Goal: Contribute content: Contribute content

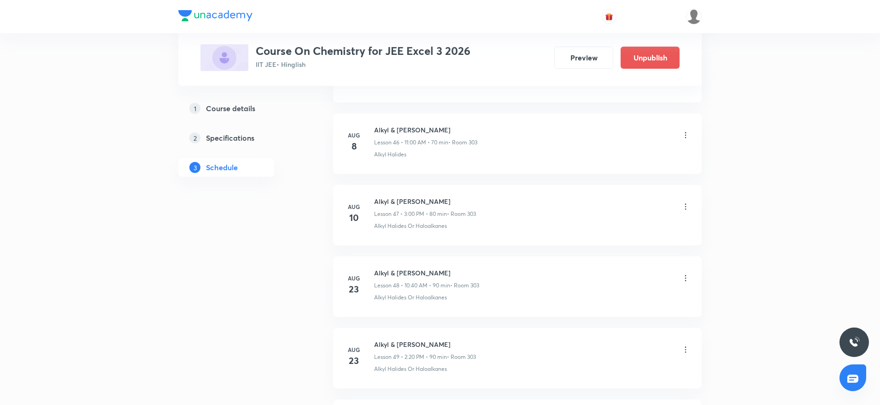
scroll to position [4121, 0]
drag, startPoint x: 373, startPoint y: 202, endPoint x: 431, endPoint y: 198, distance: 57.8
click at [431, 198] on div "[DATE] Alkyl & [PERSON_NAME] Lesson 52 • 12:20 PM • 90 min • Room 303 Alkyl Hal…" at bounding box center [518, 215] width 346 height 34
copy h6 "Alkyl & Aryl Halide"
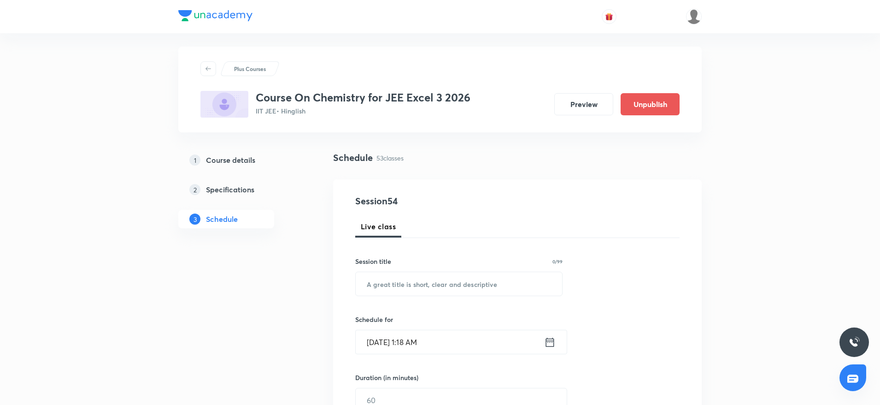
scroll to position [0, 0]
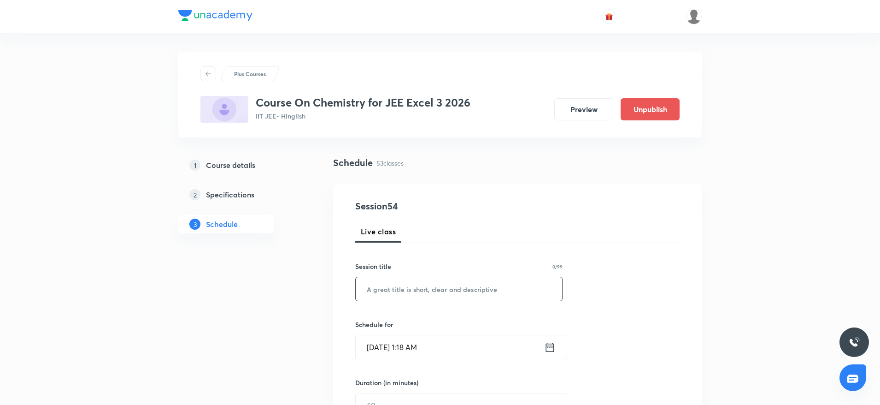
click at [485, 291] on input "text" at bounding box center [459, 289] width 207 height 24
paste input "Alkyl & Aryl Halide"
type input "Alkyl & Aryl Halide"
click at [415, 344] on input "Aug 31, 2025, 1:18 AM" at bounding box center [450, 347] width 189 height 24
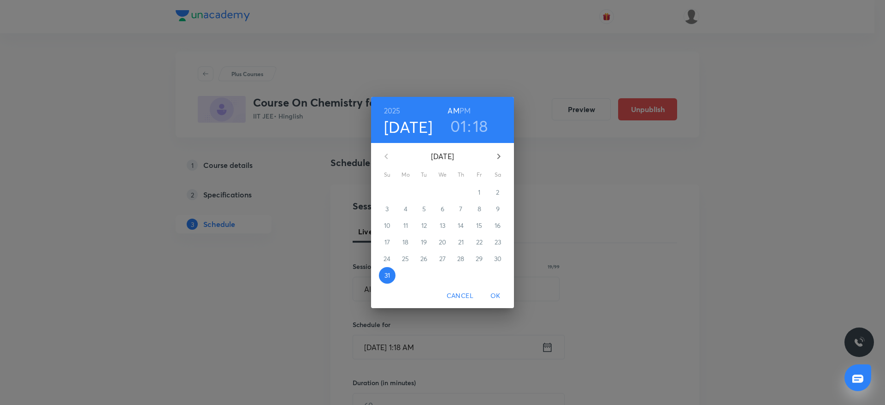
click at [460, 133] on h3 "01" at bounding box center [458, 125] width 16 height 19
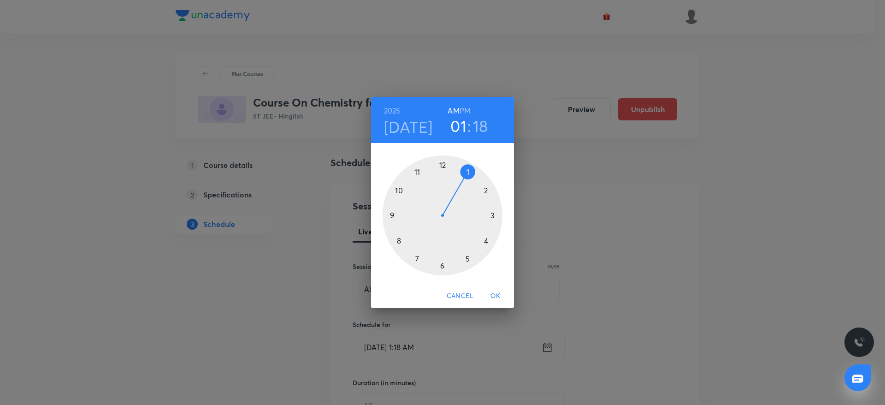
click at [395, 190] on div at bounding box center [443, 215] width 120 height 120
click at [492, 189] on div at bounding box center [443, 215] width 120 height 120
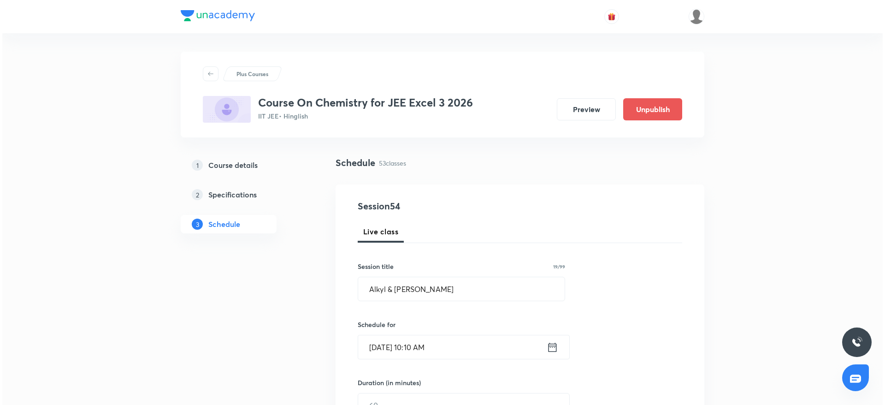
scroll to position [299, 0]
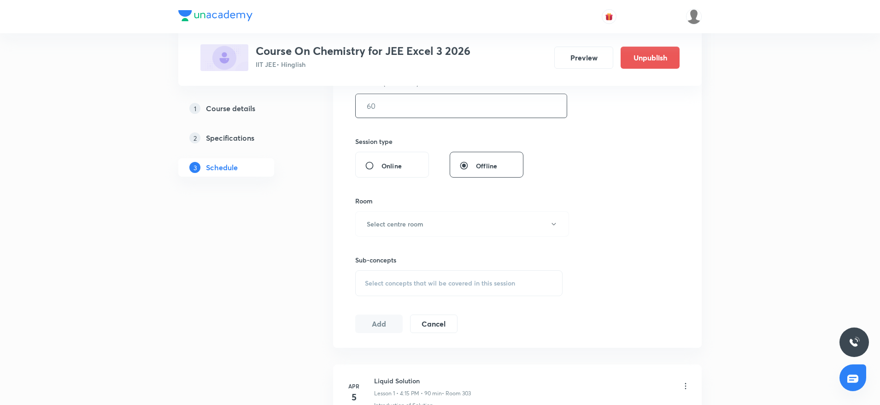
drag, startPoint x: 406, startPoint y: 104, endPoint x: 408, endPoint y: 112, distance: 7.7
click at [406, 104] on input "text" at bounding box center [461, 106] width 211 height 24
type input "80"
click at [472, 222] on button "Select centre room" at bounding box center [462, 223] width 214 height 25
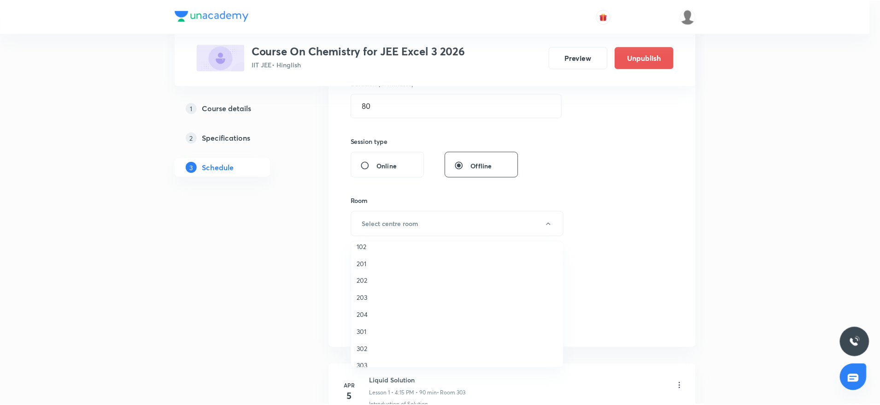
scroll to position [18, 0]
click at [378, 360] on li "303" at bounding box center [459, 355] width 213 height 17
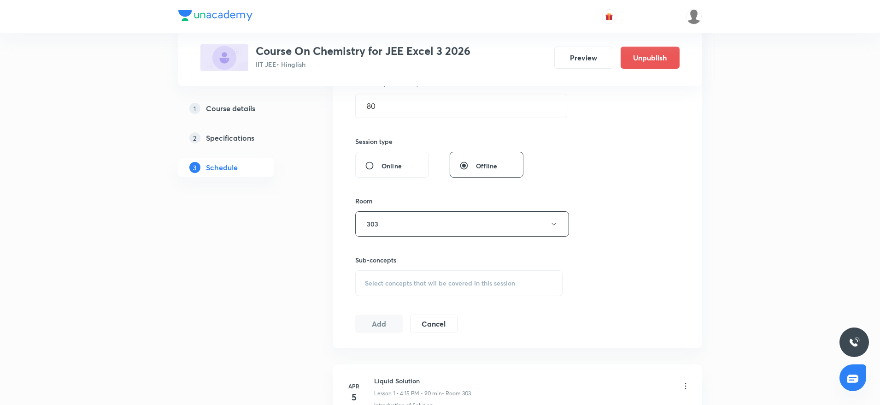
click at [396, 279] on span "Select concepts that wil be covered in this session" at bounding box center [440, 282] width 150 height 7
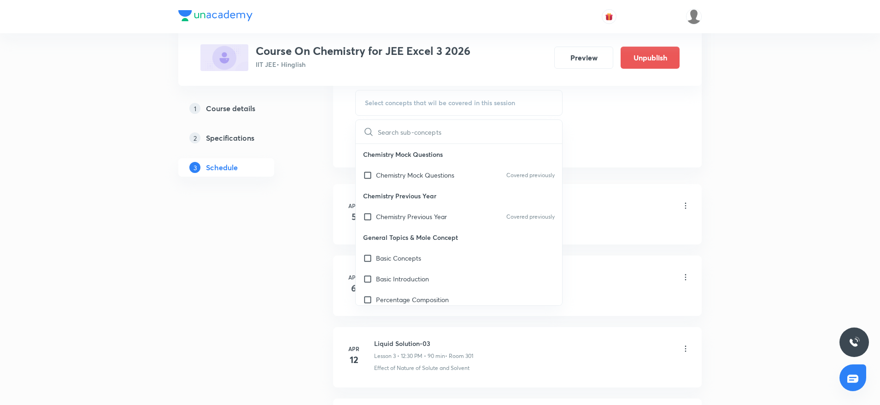
scroll to position [490, 0]
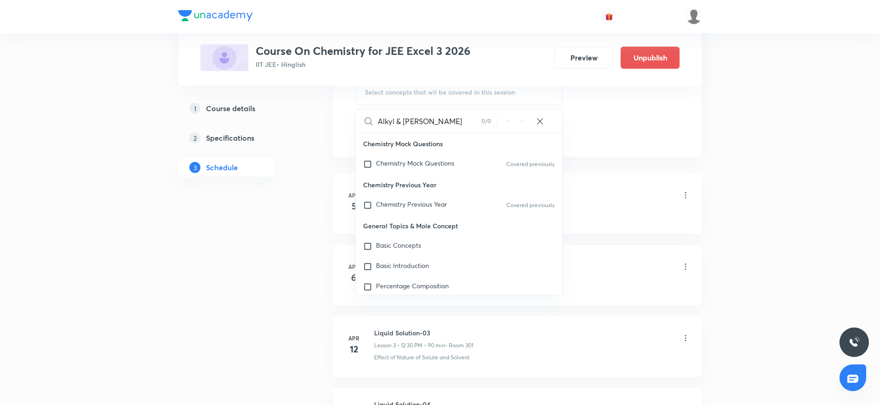
drag, startPoint x: 393, startPoint y: 118, endPoint x: 472, endPoint y: 128, distance: 79.0
click at [472, 128] on input "Alkyl & Aryl Halide" at bounding box center [430, 121] width 104 height 24
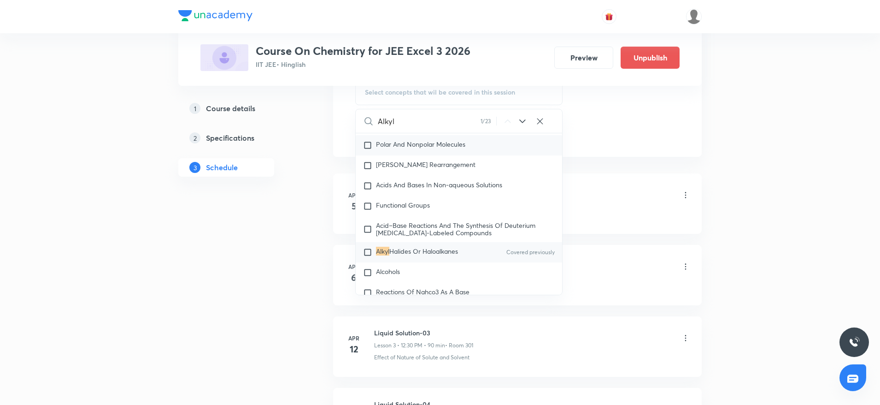
scroll to position [16294, 0]
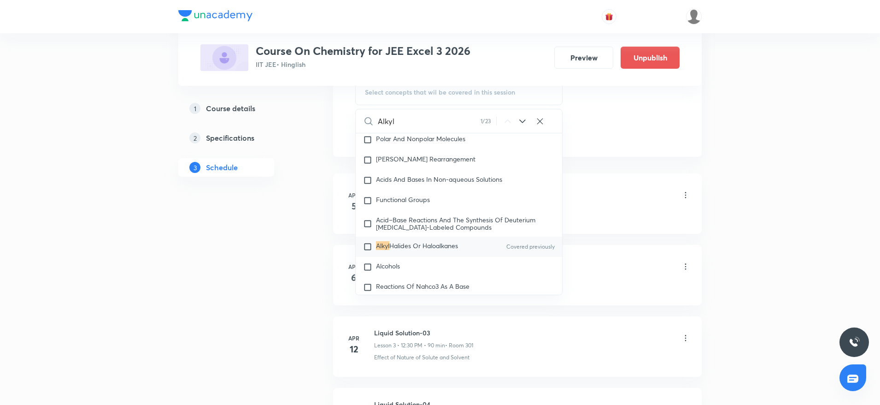
type input "Alkyl"
click at [440, 249] on span "Halides Or Haloalkanes" at bounding box center [424, 245] width 69 height 9
checkbox input "true"
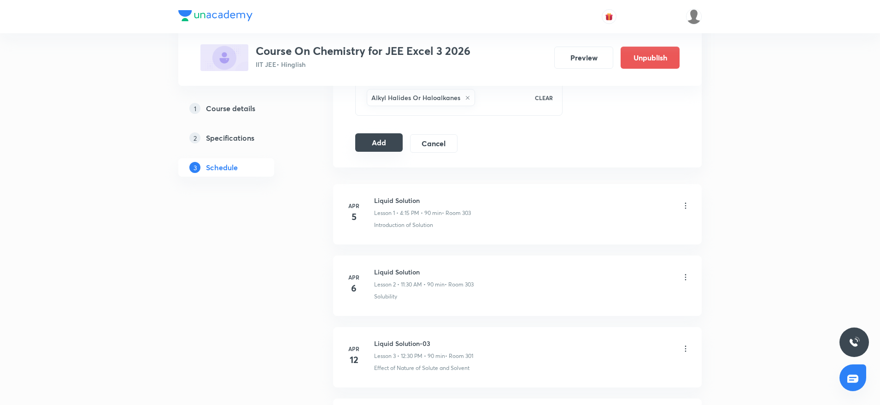
click at [375, 142] on button "Add" at bounding box center [378, 142] width 47 height 18
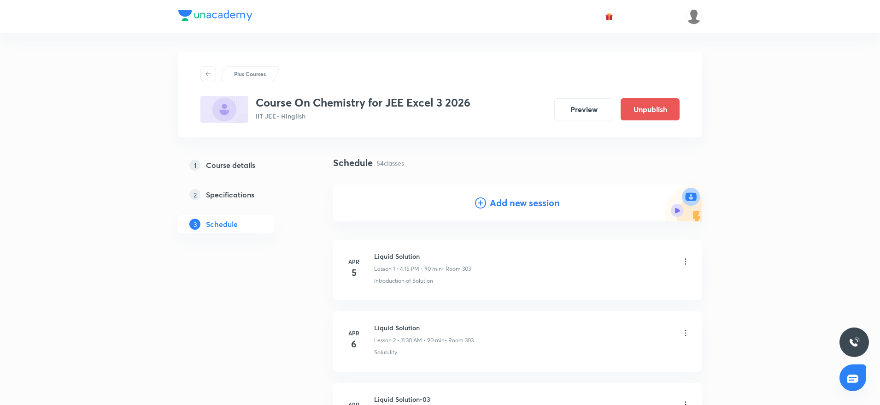
scroll to position [3769, 0]
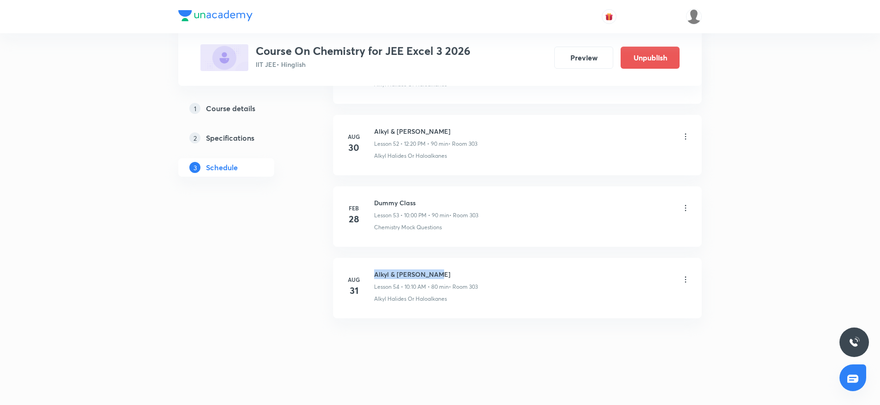
drag, startPoint x: 372, startPoint y: 265, endPoint x: 481, endPoint y: 261, distance: 108.9
click at [481, 261] on li "Aug 31 Alkyl & Aryl Halide Lesson 54 • 10:10 AM • 80 min • Room 303 Alkyl Halid…" at bounding box center [517, 288] width 369 height 60
copy h6 "Alkyl & Aryl Halide"
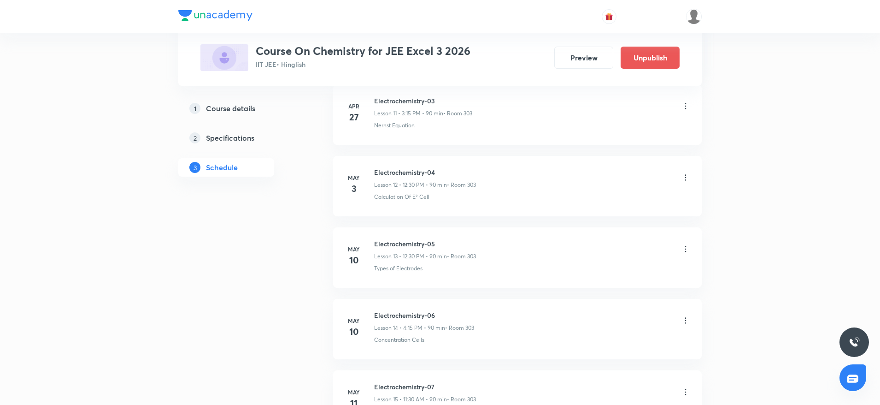
scroll to position [0, 0]
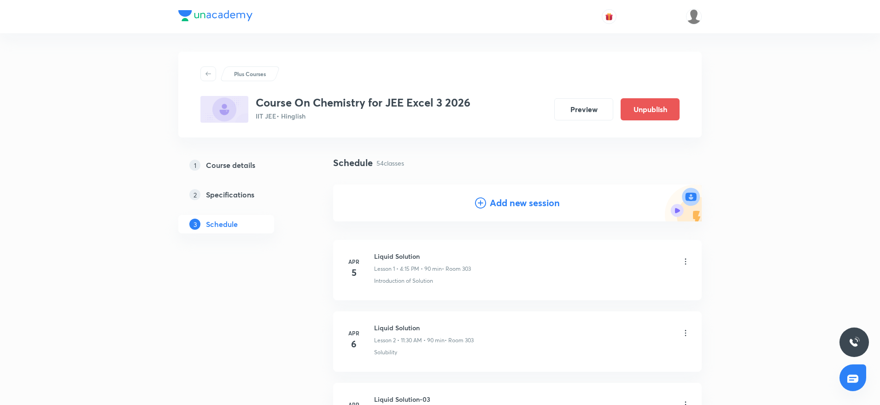
click at [519, 198] on h4 "Add new session" at bounding box center [525, 203] width 70 height 14
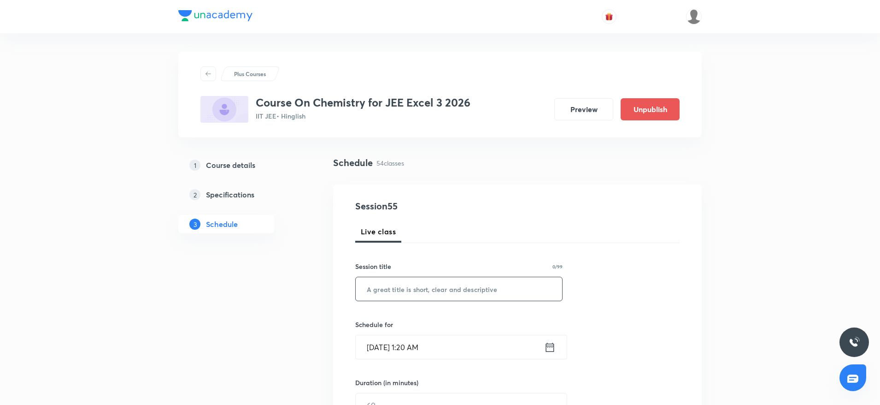
click at [414, 289] on input "text" at bounding box center [459, 289] width 207 height 24
paste input "Alkyl & Aryl Halide"
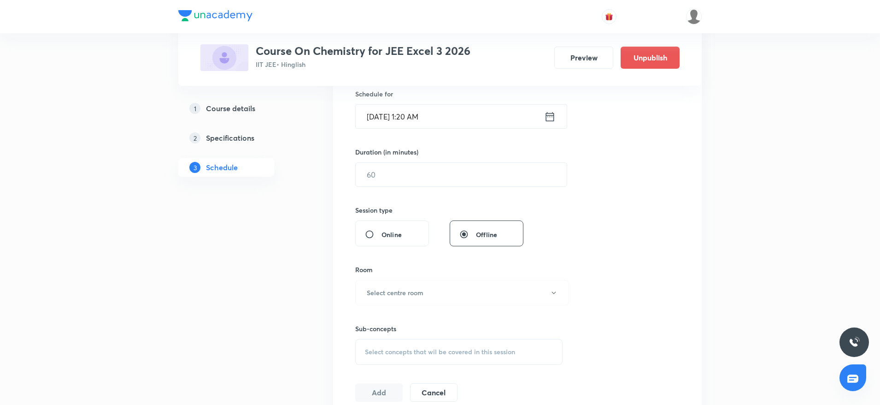
scroll to position [256, 0]
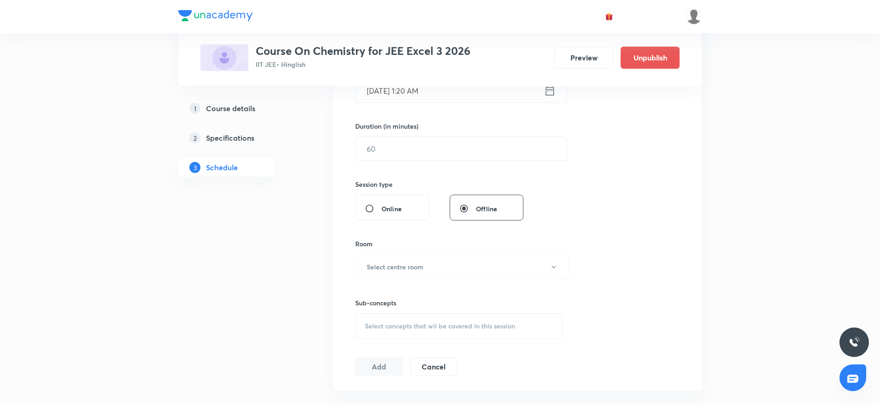
type input "Alkyl & Aryl Halide"
click at [412, 90] on input "Aug 31, 2025, 1:20 AM" at bounding box center [450, 91] width 189 height 24
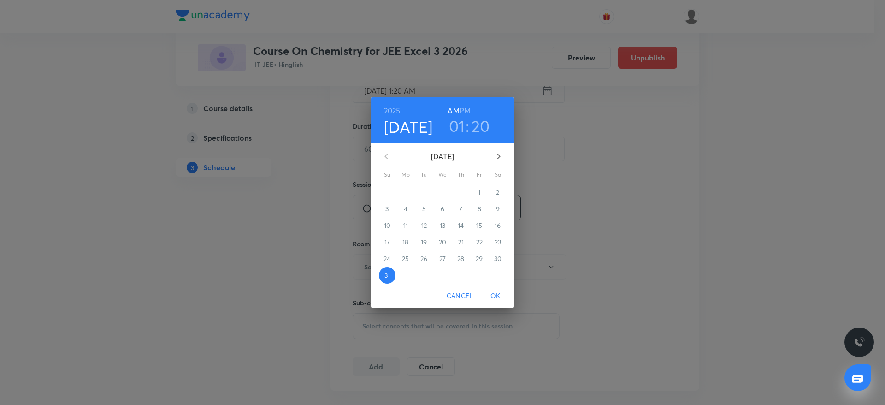
click at [468, 117] on h6 "PM" at bounding box center [465, 110] width 11 height 13
click at [465, 111] on h6 "PM" at bounding box center [465, 110] width 11 height 13
click at [457, 132] on h3 "01" at bounding box center [457, 125] width 16 height 19
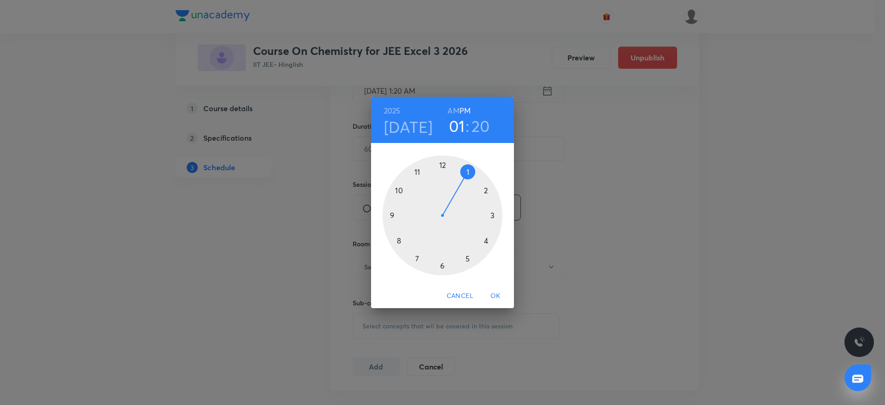
click at [499, 214] on div at bounding box center [443, 215] width 120 height 120
click at [443, 159] on div at bounding box center [443, 215] width 120 height 120
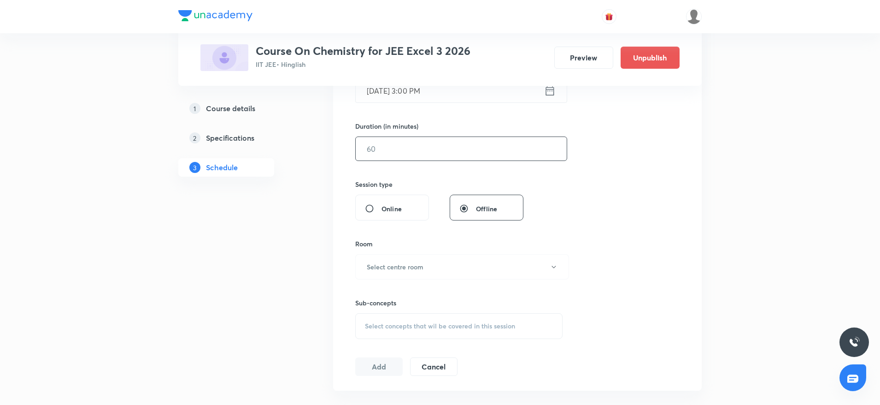
click at [408, 156] on input "text" at bounding box center [461, 149] width 211 height 24
type input "80"
click at [439, 262] on button "Select centre room" at bounding box center [462, 266] width 214 height 25
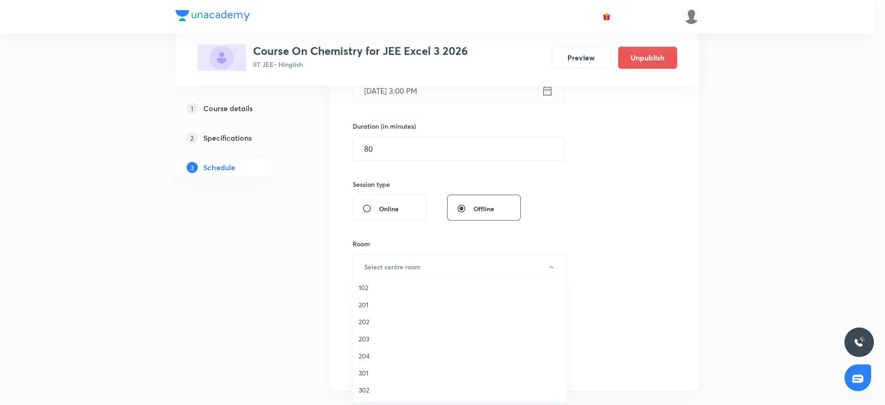
click at [371, 304] on span "201" at bounding box center [460, 305] width 202 height 10
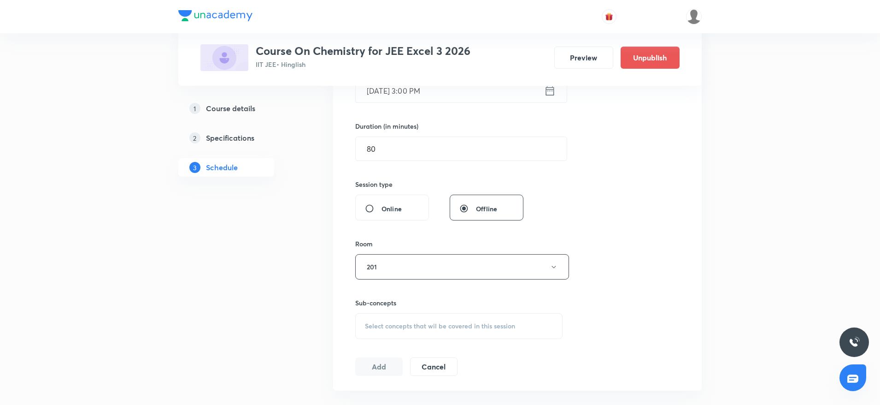
click at [404, 338] on div "Select concepts that wil be covered in this session" at bounding box center [458, 326] width 207 height 26
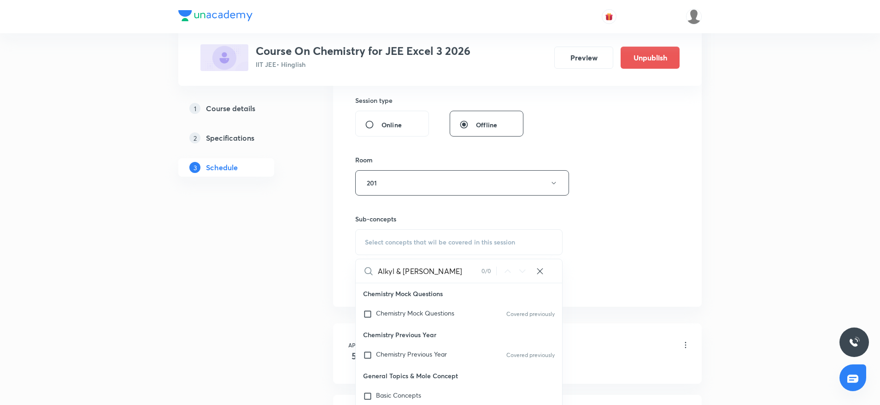
drag, startPoint x: 397, startPoint y: 268, endPoint x: 484, endPoint y: 272, distance: 87.2
click at [484, 272] on div "Alkyl & Aryl Halide 0 / 0 ​" at bounding box center [459, 271] width 207 height 24
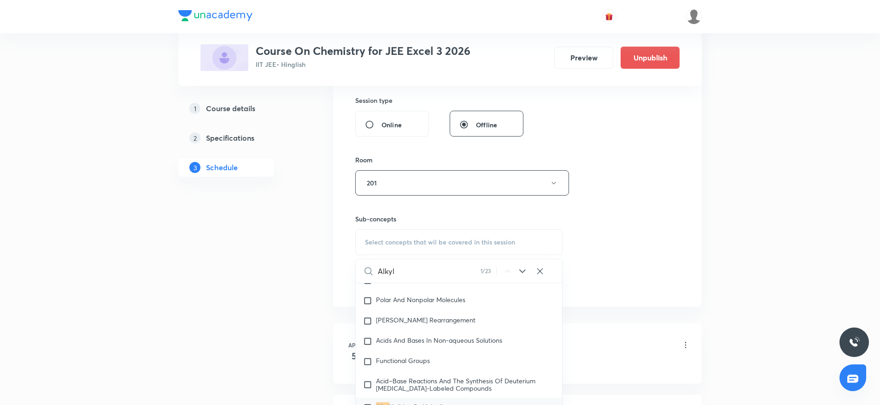
scroll to position [16294, 0]
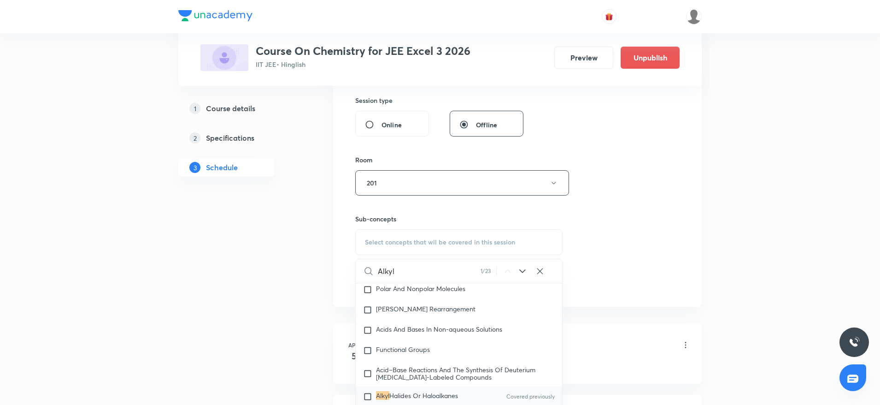
type input "Alkyl"
click at [437, 398] on span "Halides Or Haloalkanes" at bounding box center [424, 395] width 69 height 9
checkbox input "true"
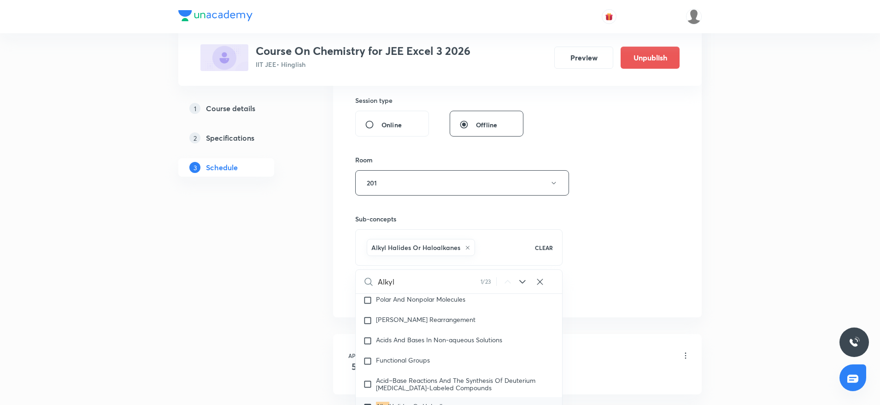
click at [642, 241] on div "Session 55 Live class Session title 19/99 Alkyl & Aryl Halide ​ Schedule for Au…" at bounding box center [517, 80] width 325 height 443
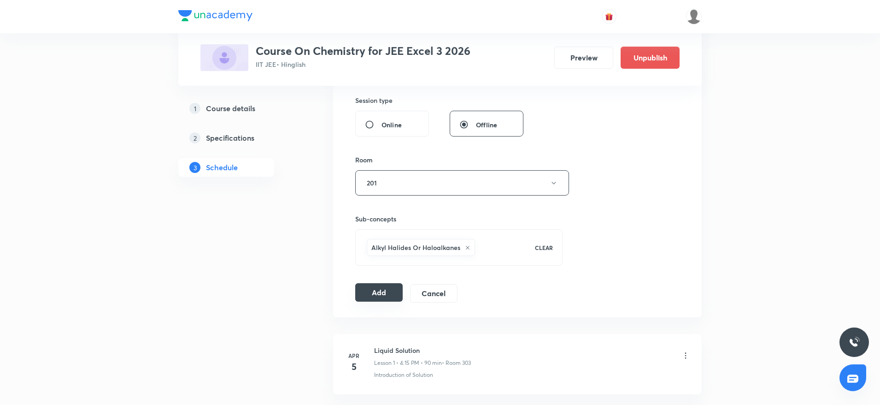
click at [375, 295] on button "Add" at bounding box center [378, 292] width 47 height 18
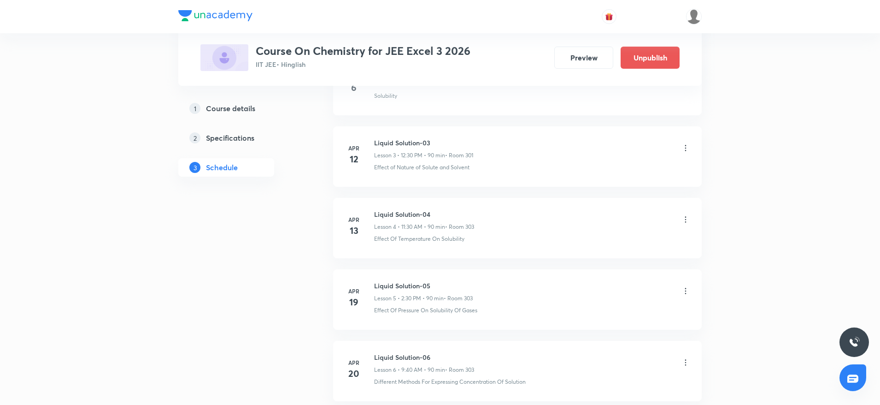
scroll to position [436, 0]
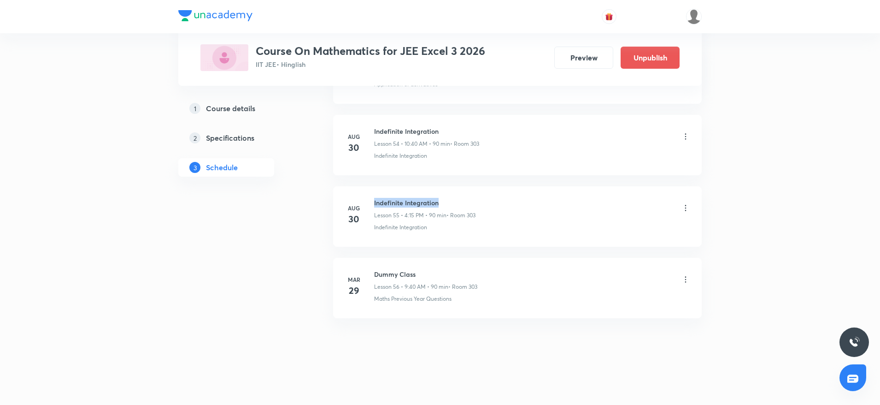
drag, startPoint x: 372, startPoint y: 200, endPoint x: 470, endPoint y: 188, distance: 98.0
copy h6 "Indefinite Integration"
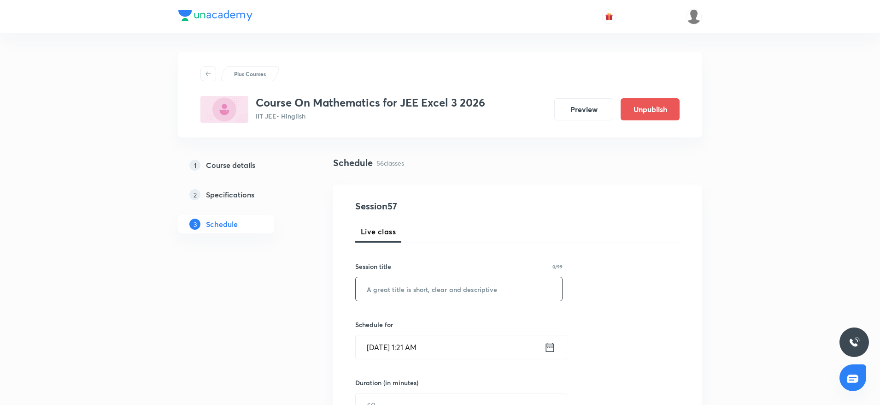
click at [429, 291] on input "text" at bounding box center [459, 289] width 207 height 24
paste input "Indefinite Integration"
type input "Indefinite Integration"
click at [420, 345] on input "Aug 31, 2025, 1:21 AM" at bounding box center [450, 347] width 189 height 24
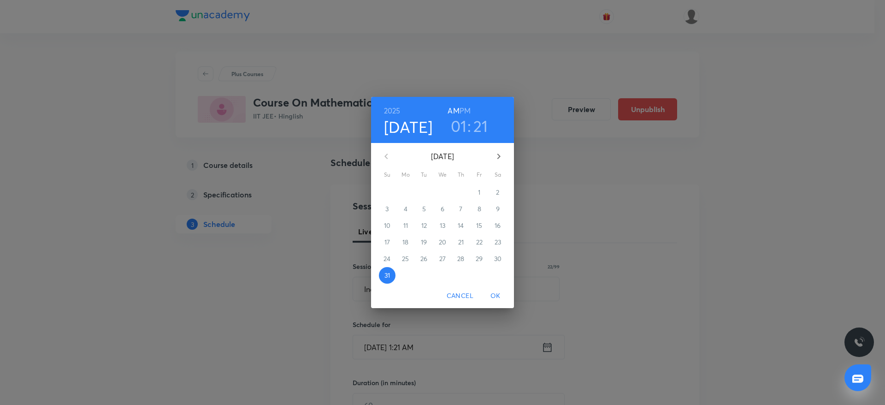
drag, startPoint x: 452, startPoint y: 124, endPoint x: 449, endPoint y: 133, distance: 9.9
click at [453, 124] on h3 "01" at bounding box center [459, 125] width 16 height 19
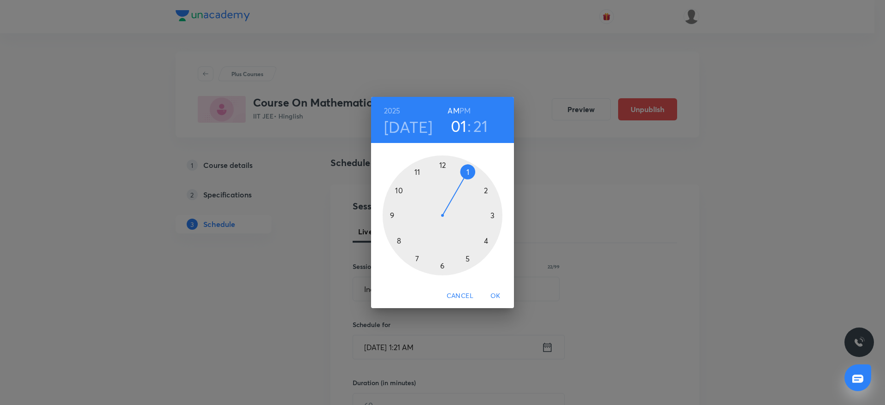
click at [416, 165] on div at bounding box center [443, 215] width 120 height 120
click at [394, 243] on div at bounding box center [443, 215] width 120 height 120
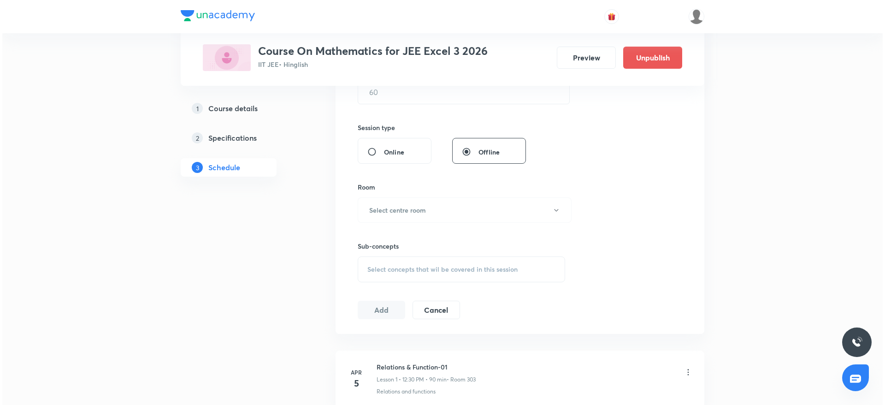
scroll to position [244, 0]
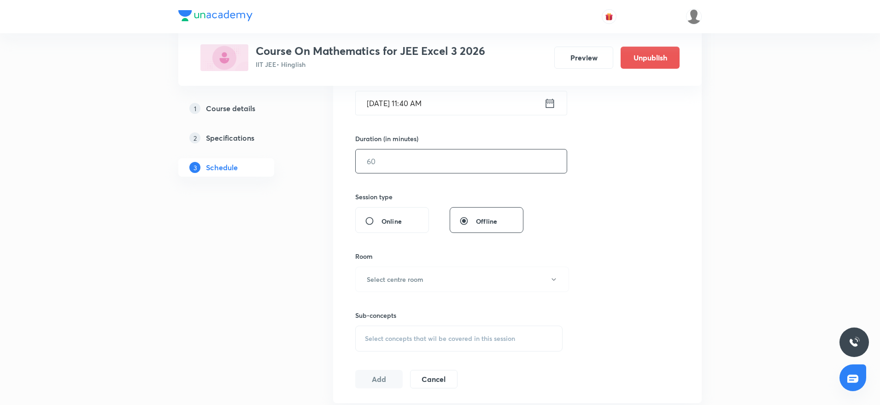
click at [422, 167] on input "text" at bounding box center [461, 161] width 211 height 24
type input "80"
click at [493, 281] on button "Select centre room" at bounding box center [462, 278] width 214 height 25
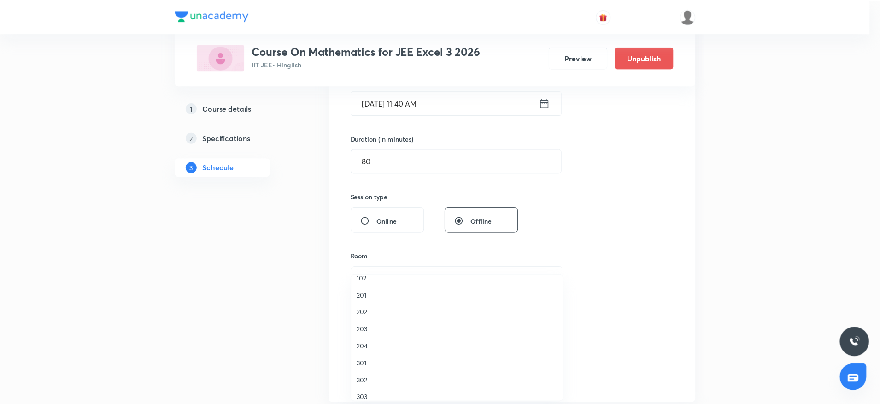
scroll to position [18, 0]
click at [388, 396] on li "303" at bounding box center [459, 389] width 213 height 17
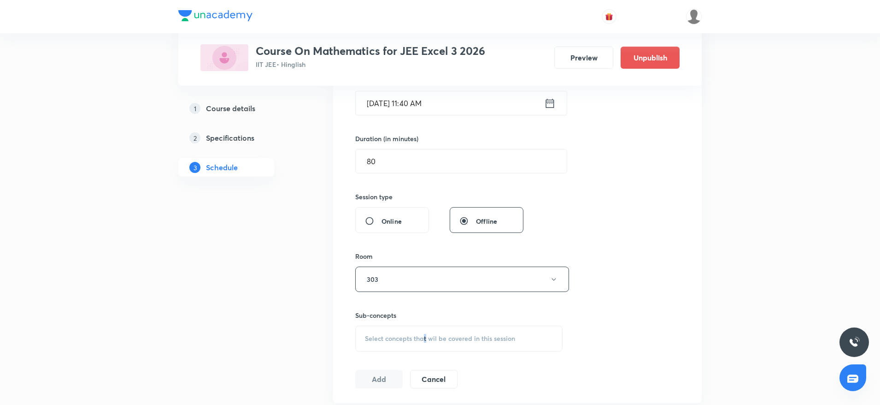
click at [426, 328] on div "Select concepts that wil be covered in this session" at bounding box center [458, 338] width 207 height 26
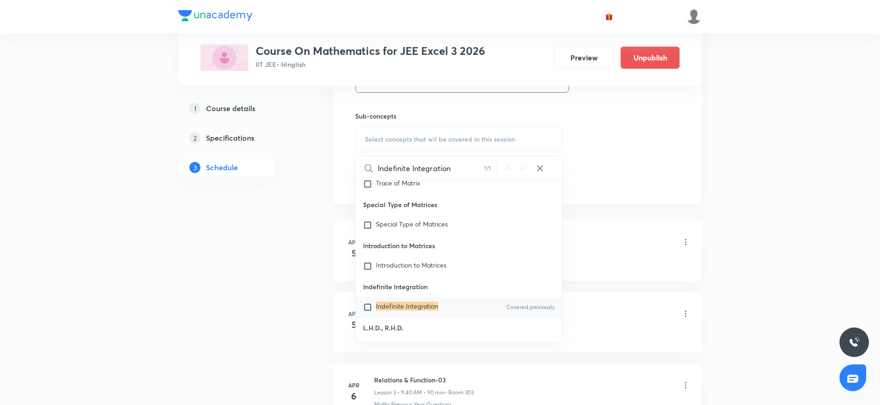
scroll to position [19365, 0]
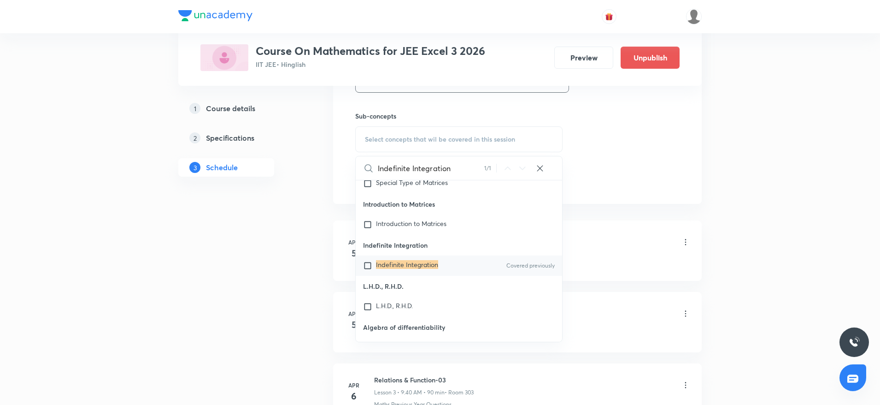
type input "Indefinite Integration"
click at [404, 269] on mark "Indefinite Integration" at bounding box center [407, 264] width 62 height 9
checkbox input "true"
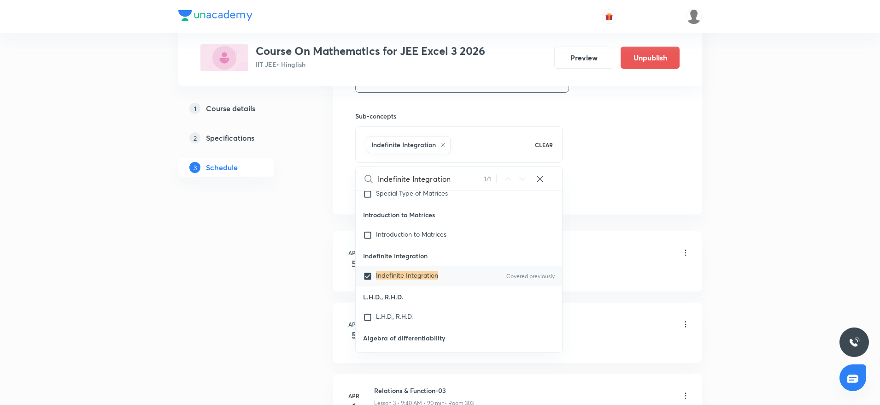
drag, startPoint x: 767, startPoint y: 95, endPoint x: 759, endPoint y: 99, distance: 9.1
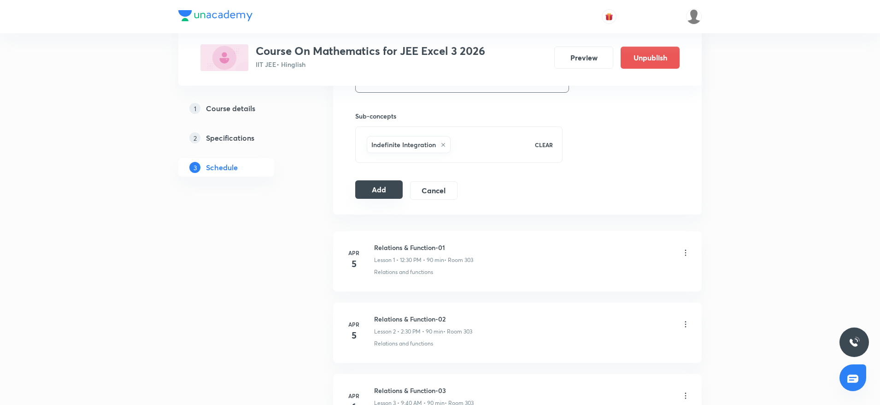
click at [392, 185] on button "Add" at bounding box center [378, 189] width 47 height 18
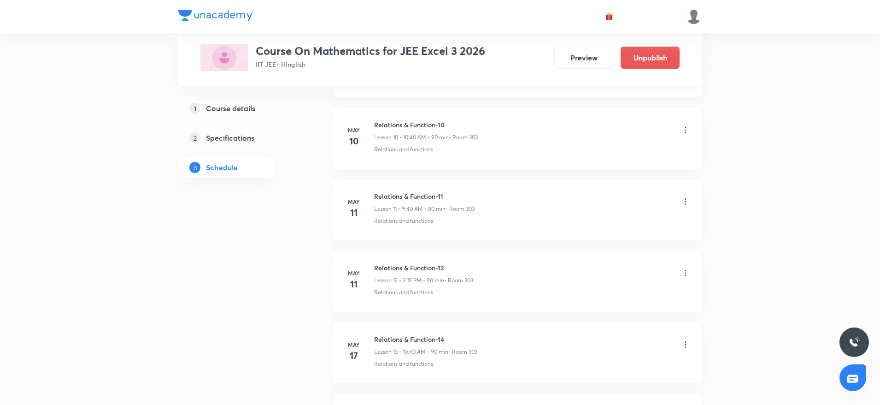
scroll to position [3983, 0]
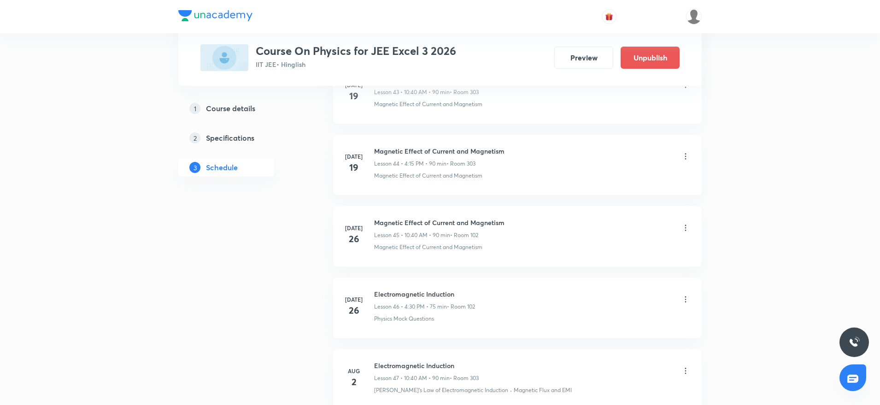
scroll to position [4550, 0]
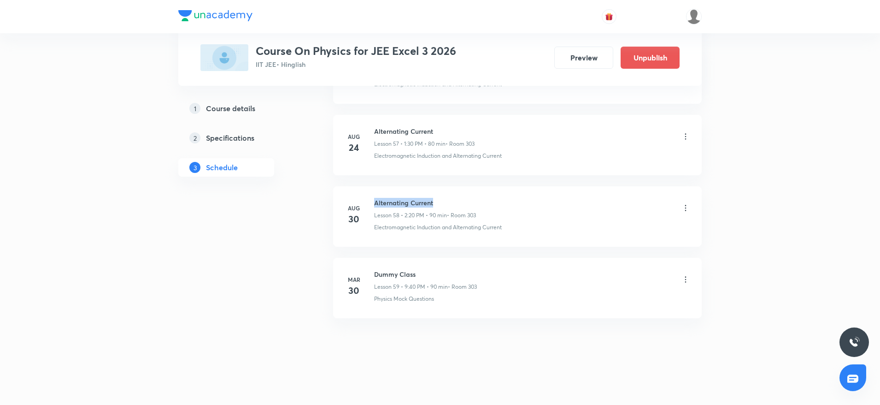
drag, startPoint x: 369, startPoint y: 192, endPoint x: 502, endPoint y: 187, distance: 133.3
click at [502, 187] on li "Aug 30 Alternating Current Lesson 58 • 2:20 PM • 90 min • Room 303 Electromagne…" at bounding box center [517, 216] width 369 height 60
copy h6 "Alternating Current"
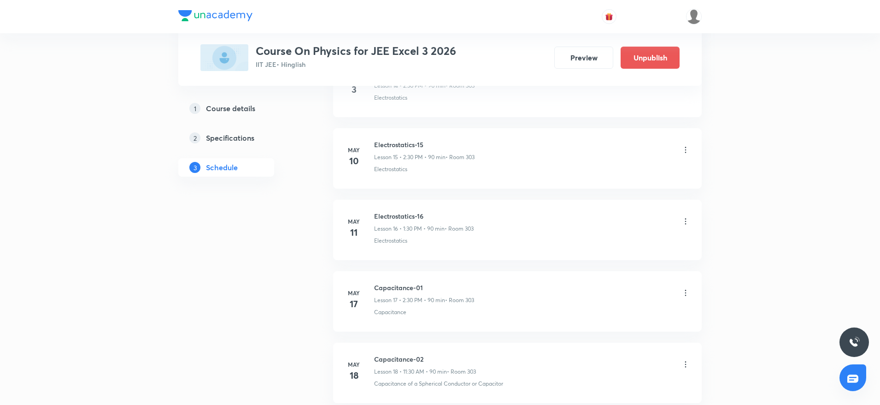
scroll to position [0, 0]
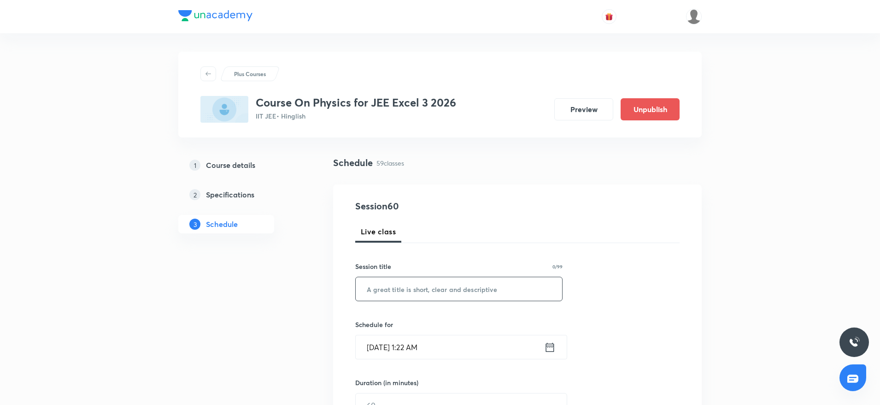
click at [365, 287] on input "text" at bounding box center [459, 289] width 207 height 24
paste input "Alternating Current"
type input "Alternating Current"
click at [414, 340] on input "Aug 31, 2025, 1:22 AM" at bounding box center [450, 347] width 189 height 24
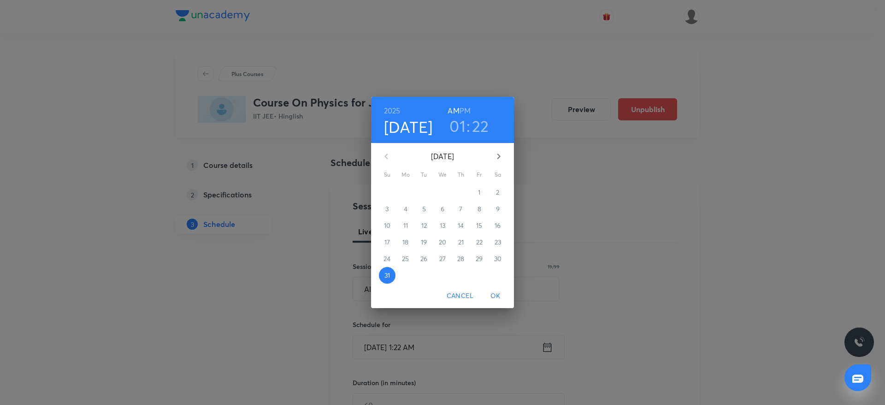
click at [456, 124] on h3 "01" at bounding box center [457, 125] width 16 height 19
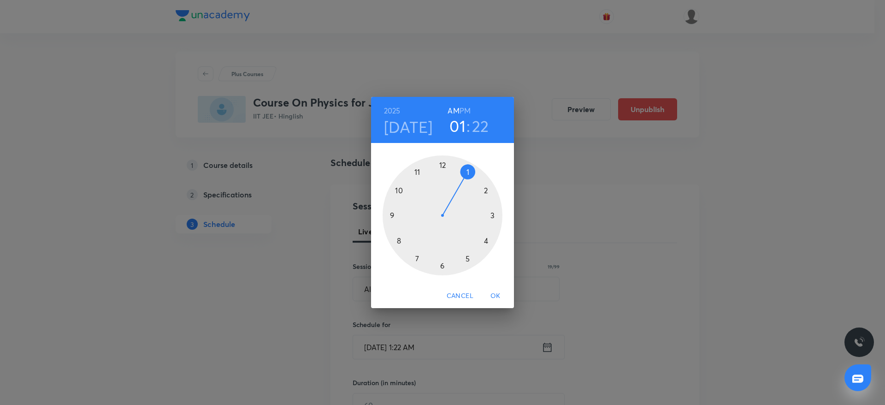
click at [465, 107] on h6 "PM" at bounding box center [465, 110] width 11 height 13
click at [498, 296] on span "OK" at bounding box center [495, 296] width 22 height 12
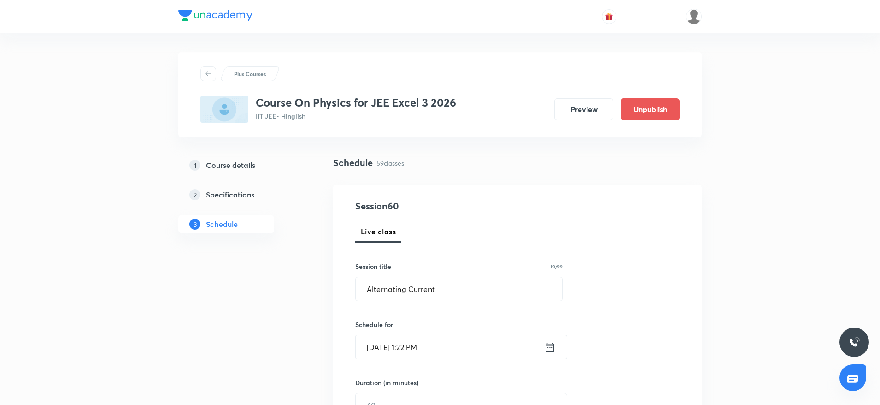
click at [422, 343] on input "Aug 31, 2025, 1:22 PM" at bounding box center [450, 347] width 189 height 24
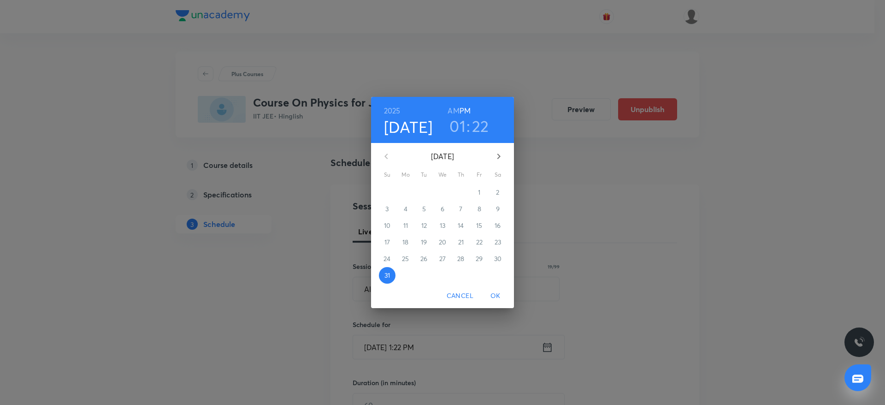
click at [478, 125] on h3 "22" at bounding box center [480, 125] width 17 height 19
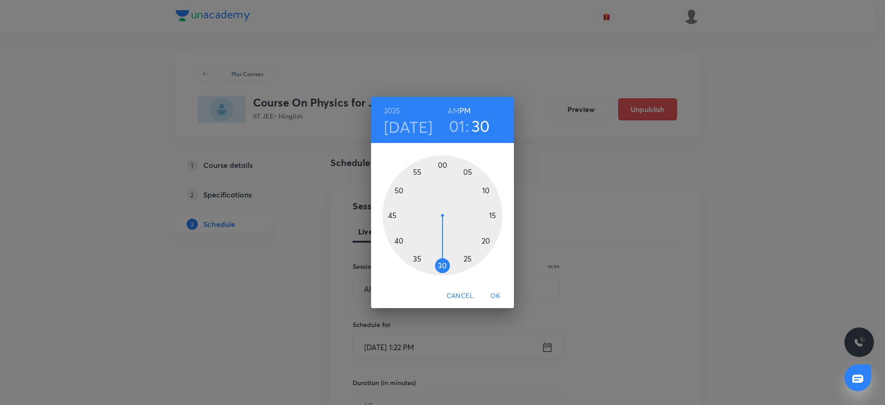
click at [442, 267] on div at bounding box center [443, 215] width 120 height 120
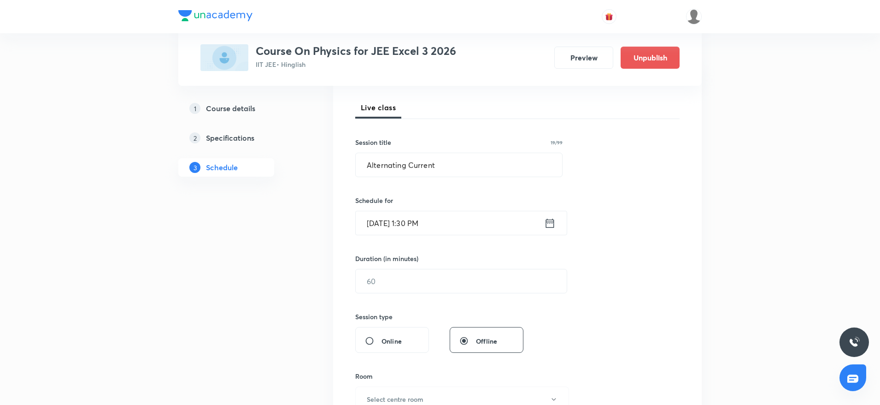
scroll to position [141, 0]
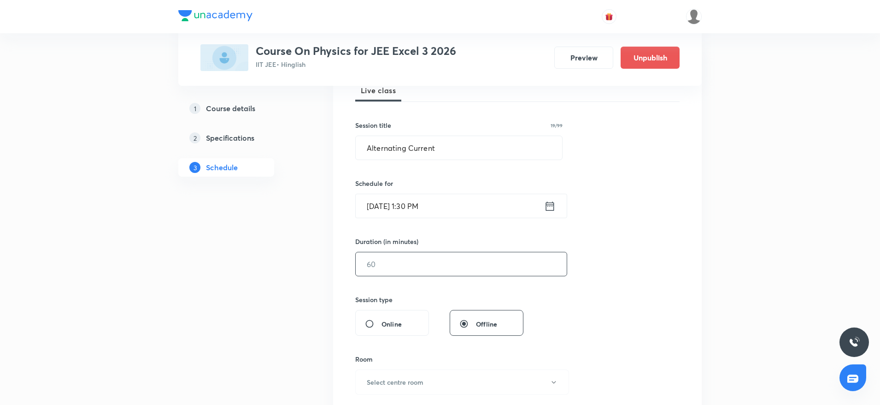
click at [440, 266] on input "text" at bounding box center [461, 264] width 211 height 24
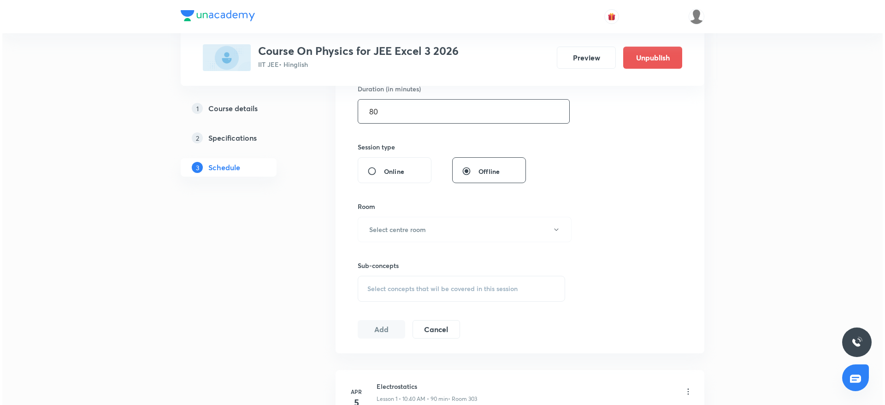
scroll to position [305, 0]
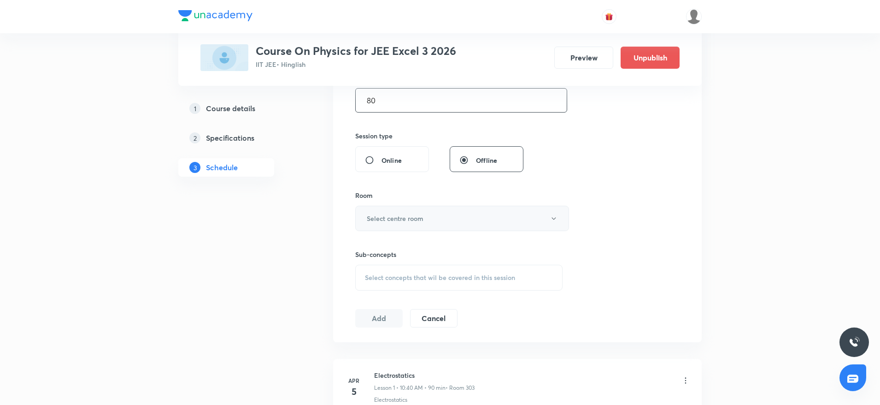
type input "80"
click at [440, 221] on button "Select centre room" at bounding box center [462, 218] width 214 height 25
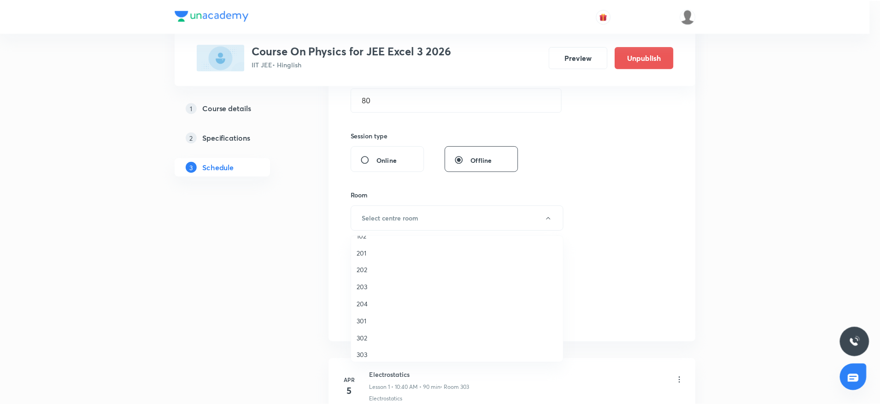
scroll to position [18, 0]
click at [382, 354] on span "303" at bounding box center [460, 350] width 202 height 10
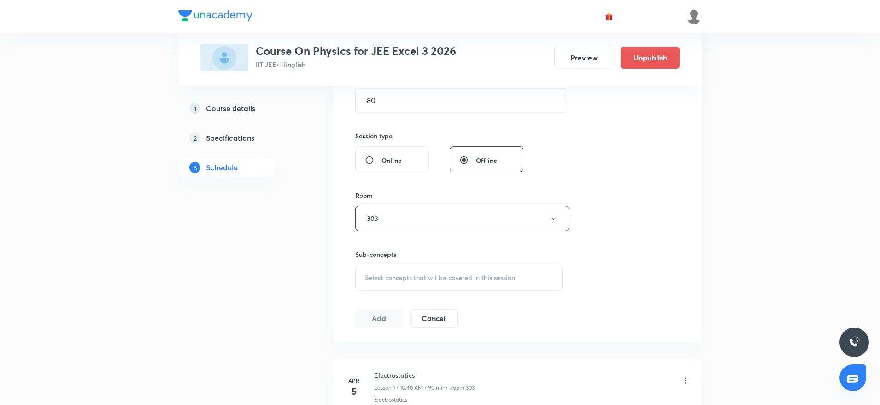
click at [408, 288] on div "Select concepts that wil be covered in this session" at bounding box center [458, 278] width 207 height 26
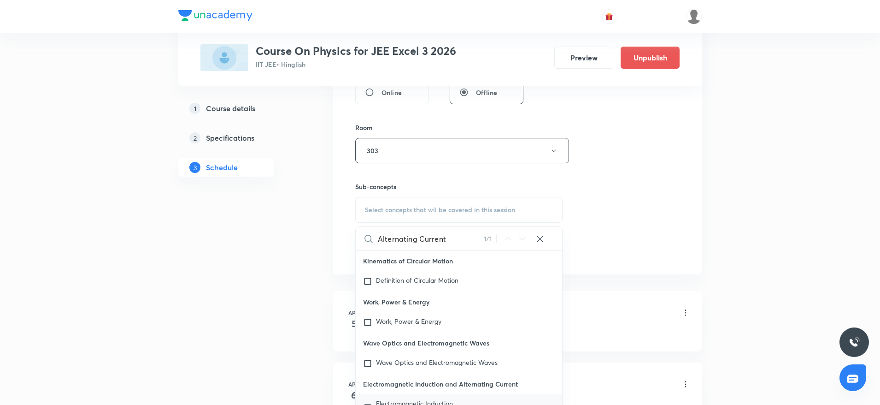
scroll to position [24297, 0]
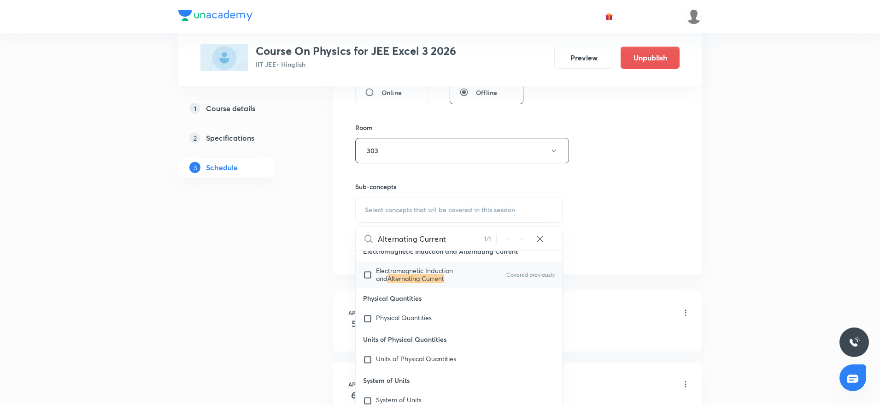
type input "Alternating Current"
click at [405, 283] on mark "Alternating Current" at bounding box center [416, 278] width 57 height 9
checkbox input "true"
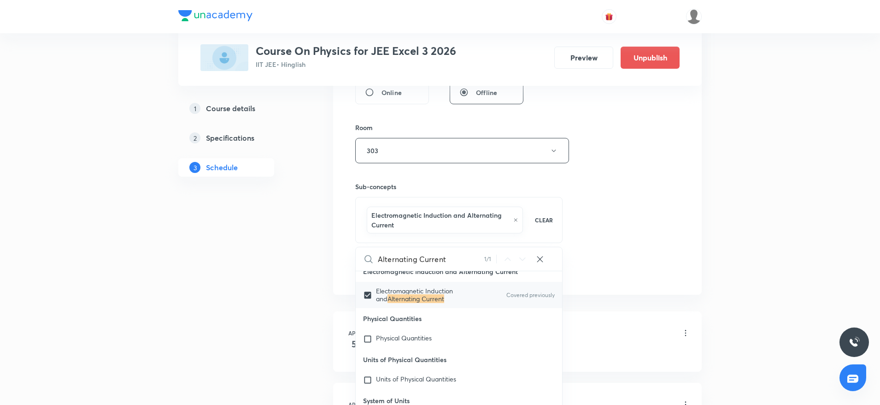
click at [598, 227] on div "Session 60 Live class Session title 19/99 Alternating Current ​ Schedule for Au…" at bounding box center [517, 53] width 325 height 453
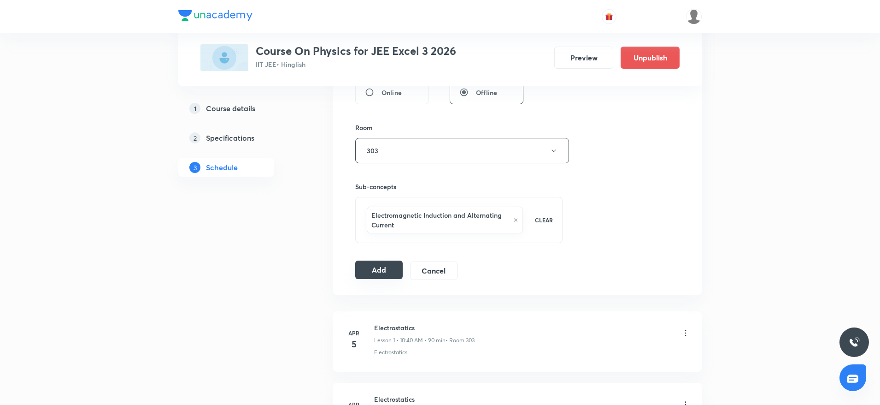
click at [380, 278] on button "Add" at bounding box center [378, 269] width 47 height 18
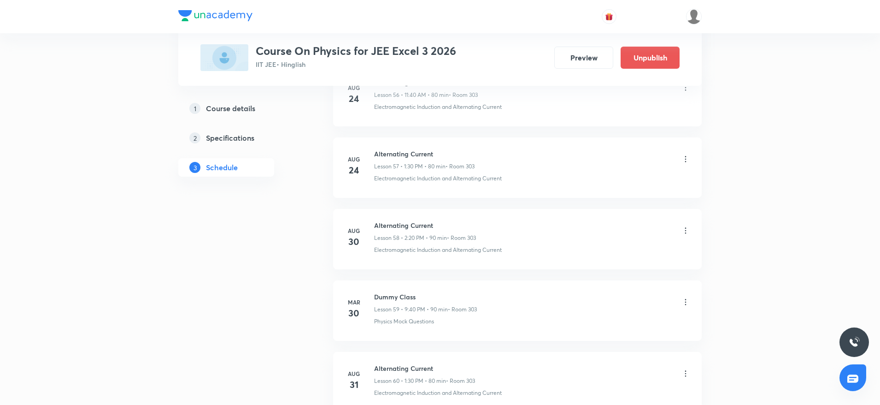
scroll to position [4198, 0]
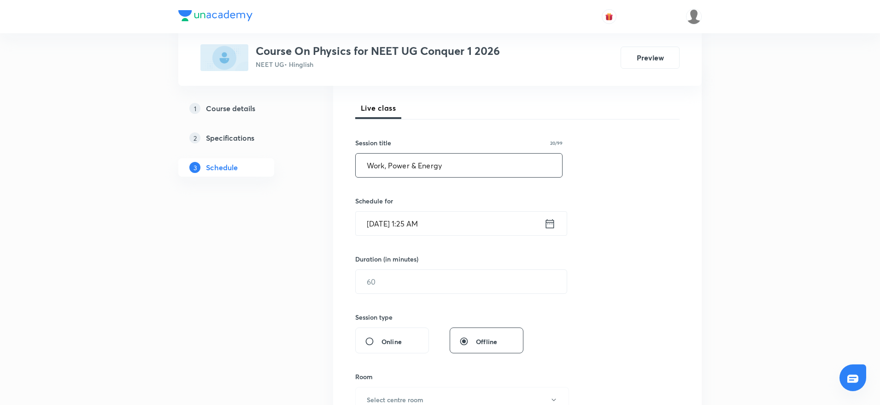
scroll to position [153, 0]
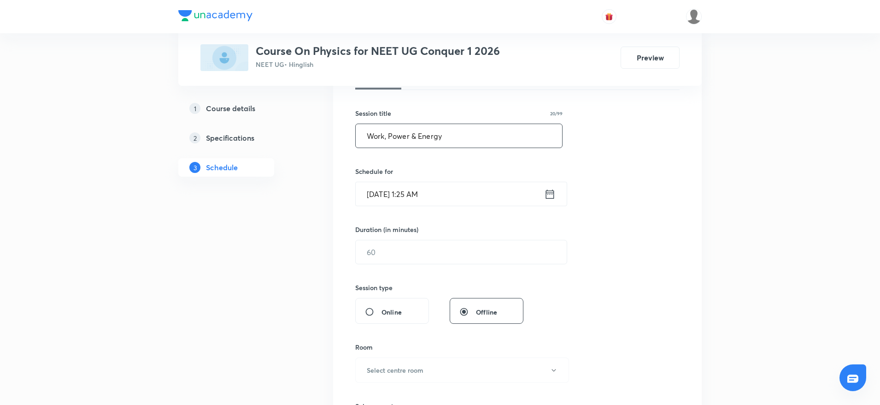
type input "Work, Power & Energy"
click at [432, 198] on input "[DATE] 1:25 AM" at bounding box center [450, 194] width 189 height 24
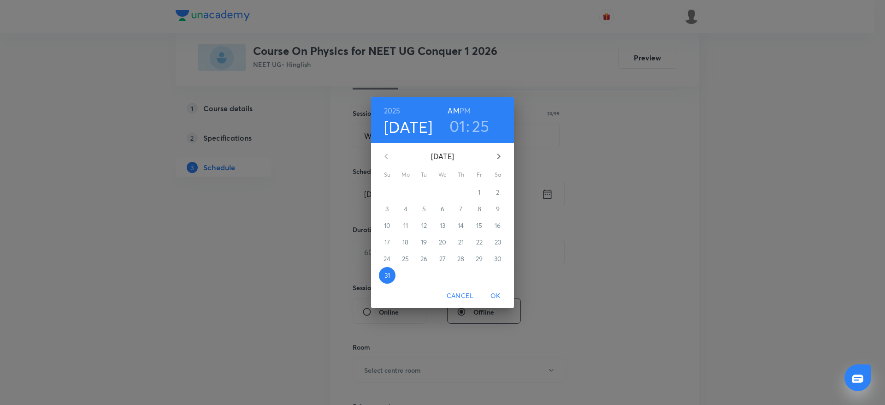
click at [457, 124] on h3 "01" at bounding box center [457, 125] width 16 height 19
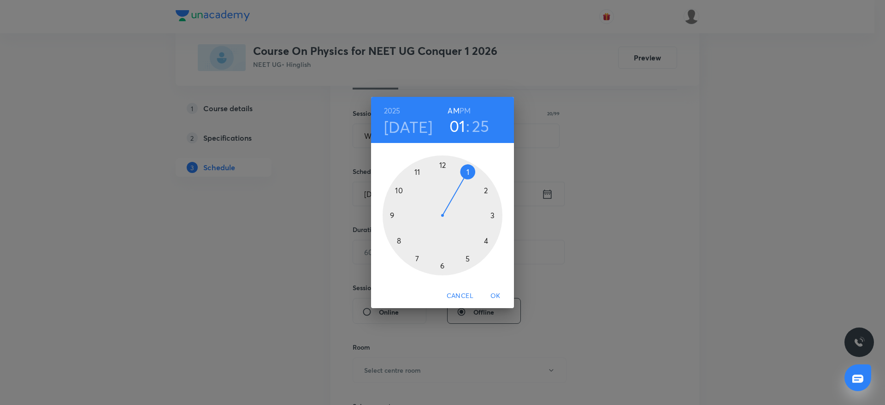
click at [416, 169] on div at bounding box center [443, 215] width 120 height 120
click at [443, 158] on div at bounding box center [443, 215] width 120 height 120
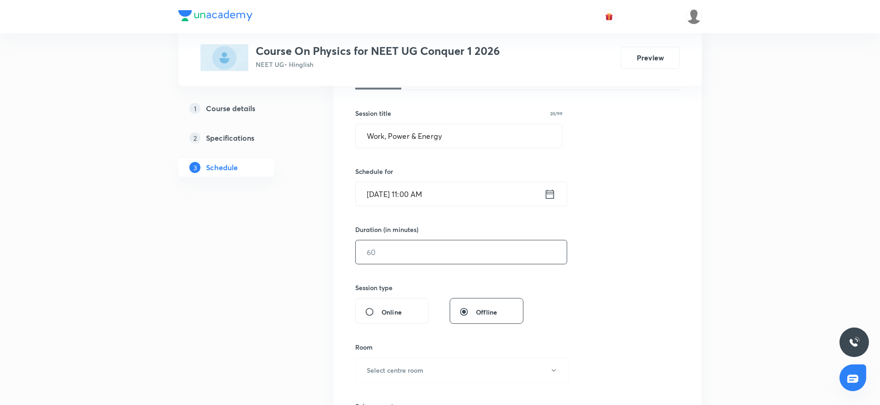
click at [432, 247] on input "text" at bounding box center [461, 252] width 211 height 24
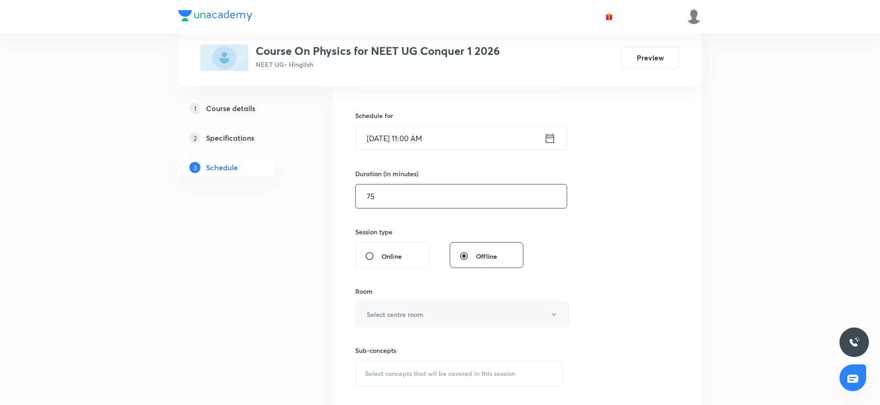
type input "75"
click at [394, 311] on h6 "Select centre room" at bounding box center [395, 314] width 57 height 10
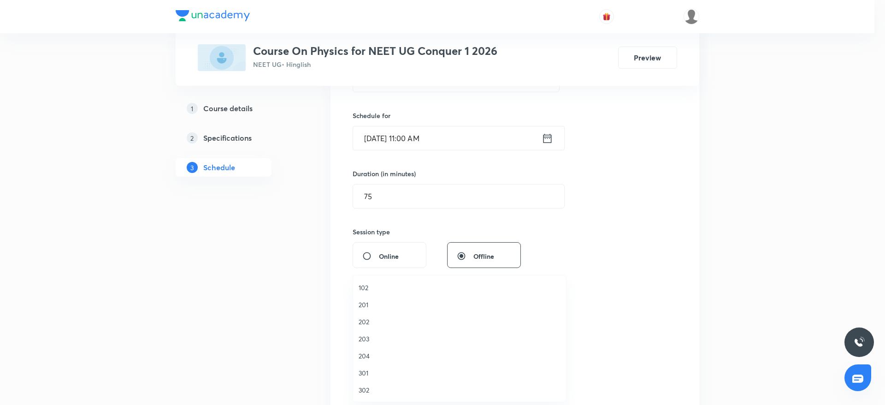
click at [372, 336] on span "203" at bounding box center [460, 339] width 202 height 10
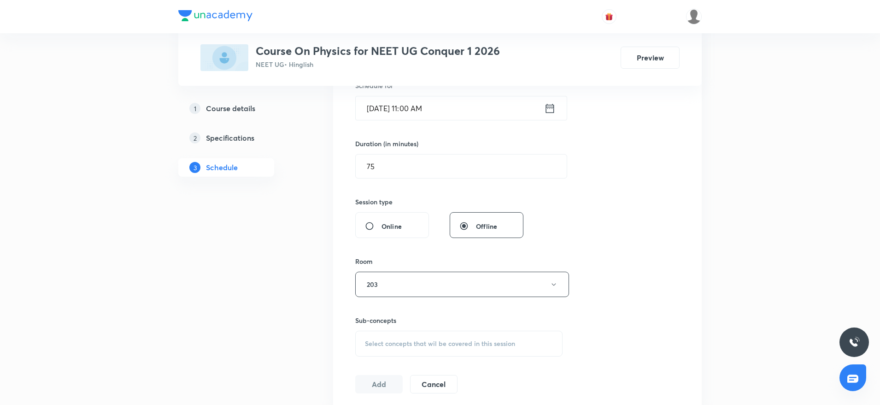
scroll to position [311, 0]
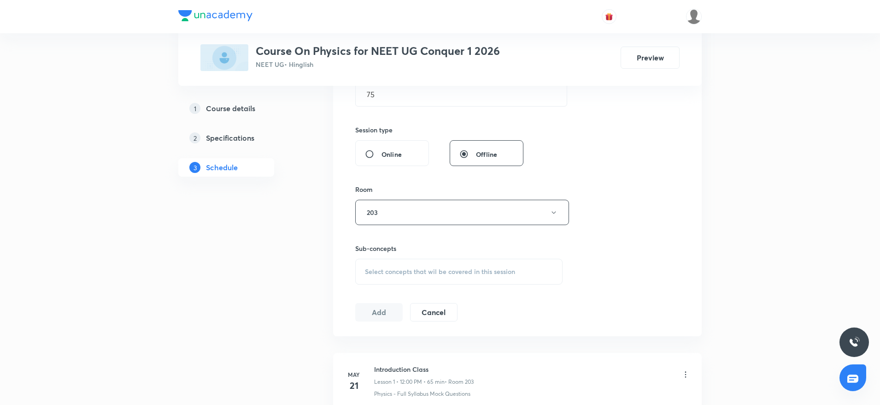
click at [513, 271] on span "Select concepts that wil be covered in this session" at bounding box center [440, 271] width 150 height 7
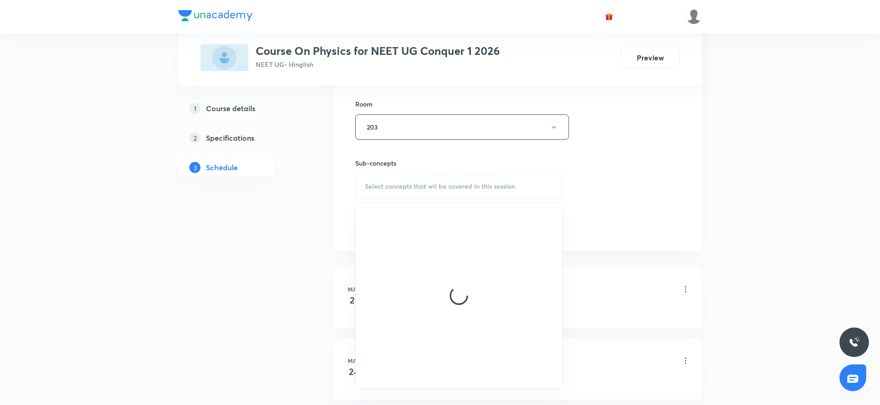
scroll to position [464, 0]
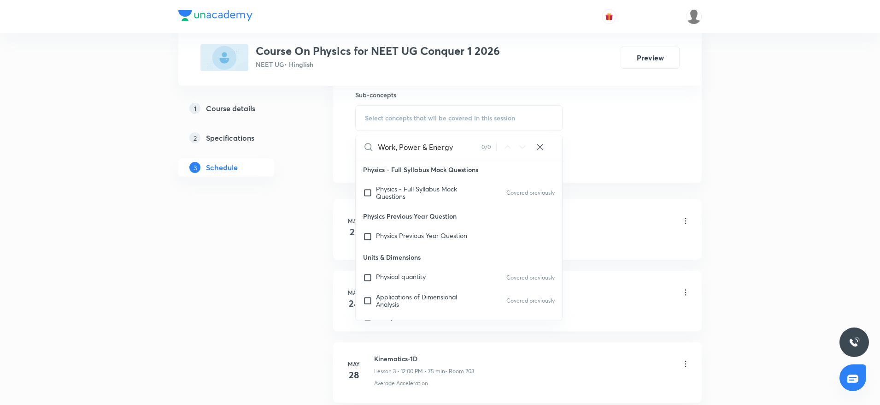
drag, startPoint x: 402, startPoint y: 142, endPoint x: 510, endPoint y: 144, distance: 108.8
click at [510, 144] on div "Work, Power & Energy 0 / 0 ​" at bounding box center [459, 147] width 207 height 24
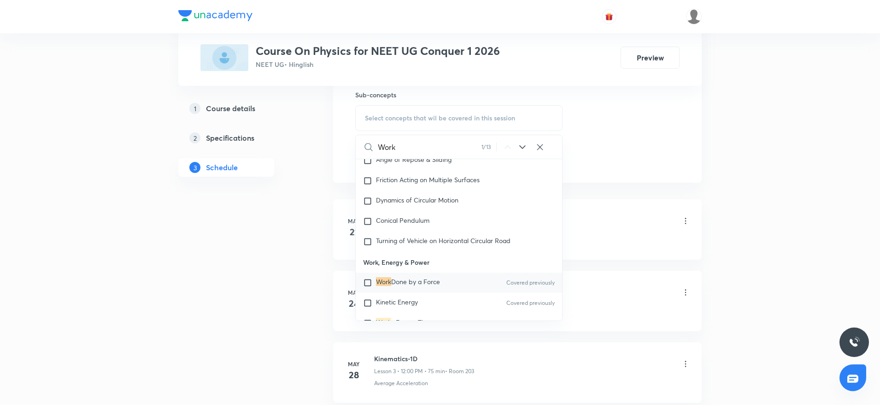
scroll to position [2310, 0]
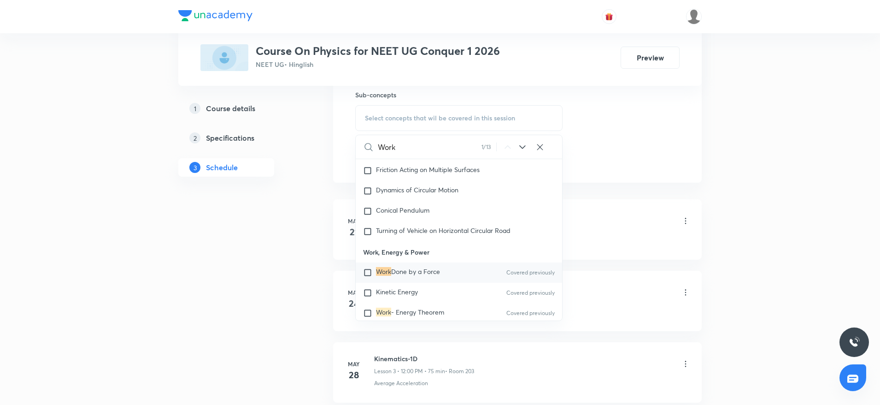
type input "Work"
click at [394, 296] on span "Kinetic Energy" at bounding box center [397, 291] width 42 height 9
checkbox input "true"
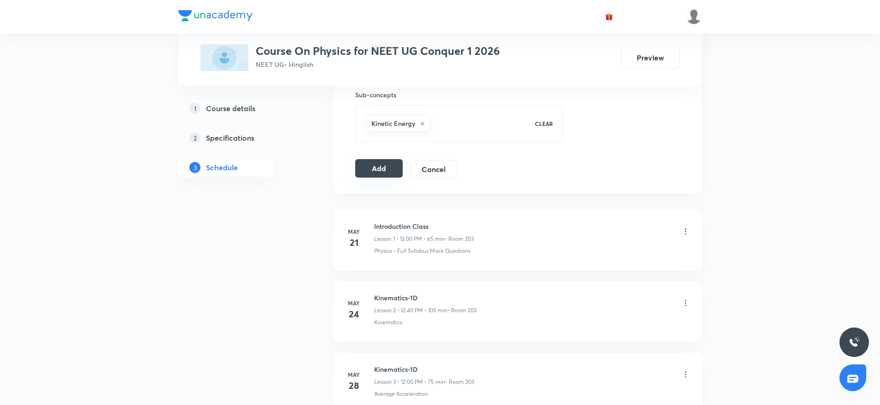
click at [385, 165] on button "Add" at bounding box center [378, 168] width 47 height 18
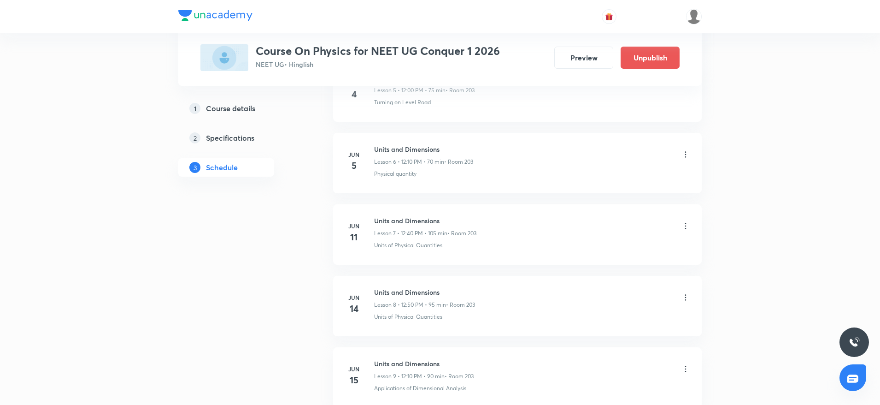
scroll to position [2983, 0]
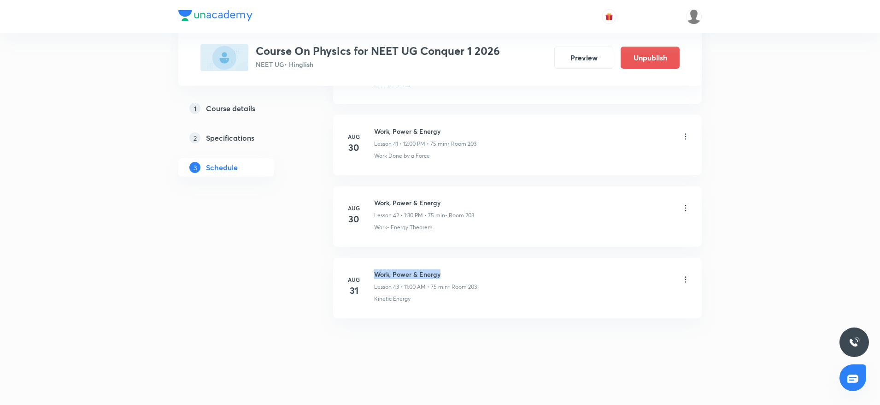
drag, startPoint x: 375, startPoint y: 272, endPoint x: 505, endPoint y: 265, distance: 129.7
click at [505, 265] on li "Aug 31 Work, Power & Energy Lesson 43 • 11:00 AM • 75 min • Room 203 Kinetic En…" at bounding box center [517, 288] width 369 height 60
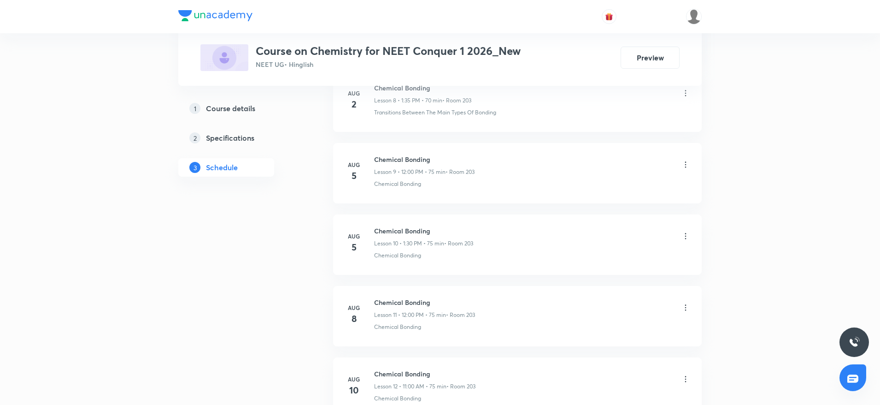
scroll to position [1835, 0]
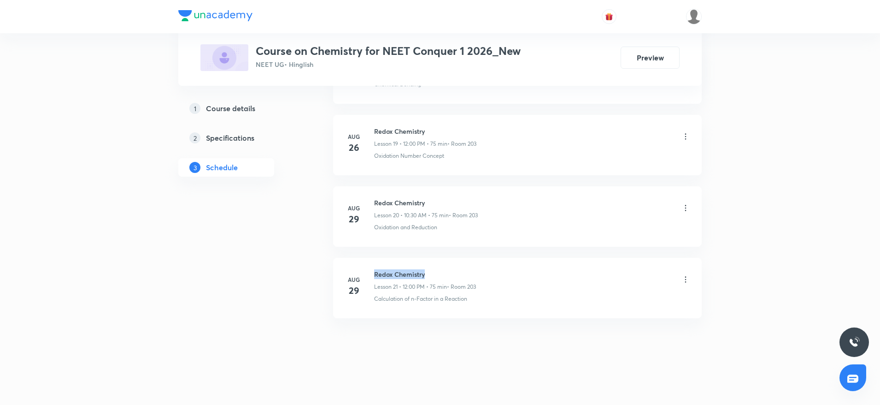
drag, startPoint x: 371, startPoint y: 267, endPoint x: 475, endPoint y: 268, distance: 104.7
click at [475, 268] on li "[DATE] Redox Chemistry Lesson 21 • 12:00 PM • 75 min • Room 203 Calculation of …" at bounding box center [517, 288] width 369 height 60
copy h6 "Redox Chemistry"
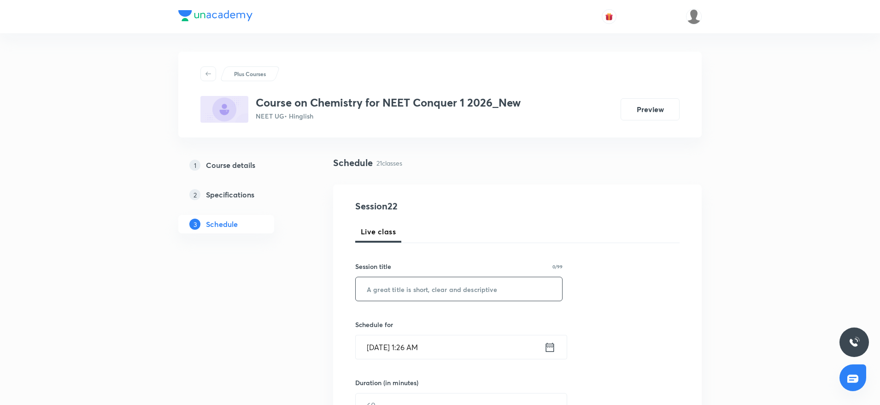
click at [399, 292] on input "text" at bounding box center [459, 289] width 207 height 24
paste input "Redox Chemistry"
type input "Redox Chemistry"
click at [435, 343] on input "[DATE] 1:26 AM" at bounding box center [450, 347] width 189 height 24
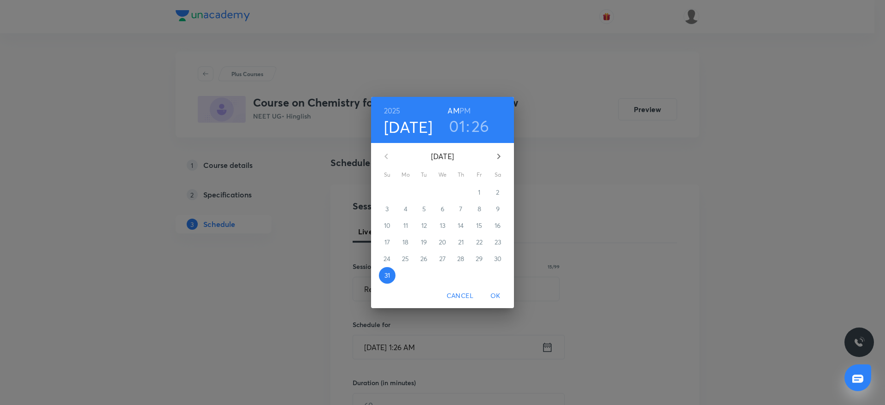
click at [469, 109] on h6 "PM" at bounding box center [465, 110] width 11 height 13
click at [461, 122] on h3 "01" at bounding box center [457, 125] width 16 height 19
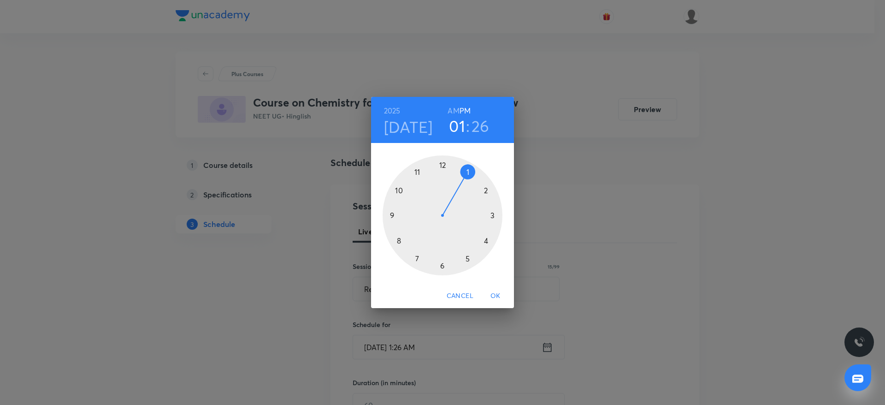
click at [444, 160] on div at bounding box center [443, 215] width 120 height 120
click at [385, 216] on div at bounding box center [443, 215] width 120 height 120
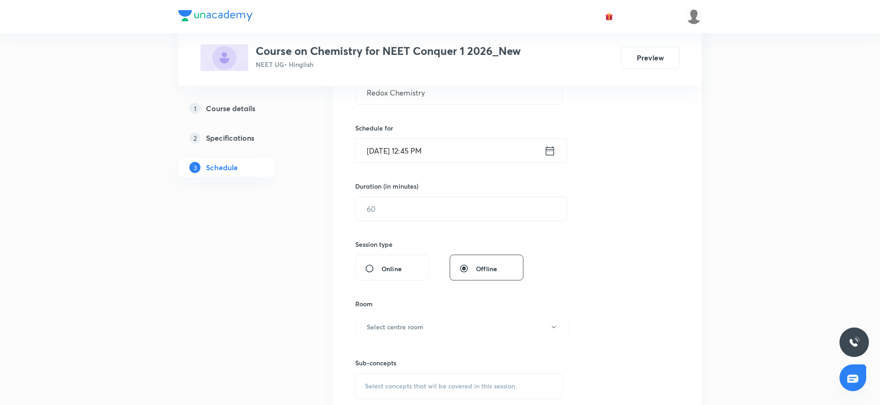
scroll to position [199, 0]
click at [440, 218] on div "​" at bounding box center [461, 206] width 212 height 24
click at [436, 209] on input "text" at bounding box center [461, 206] width 211 height 24
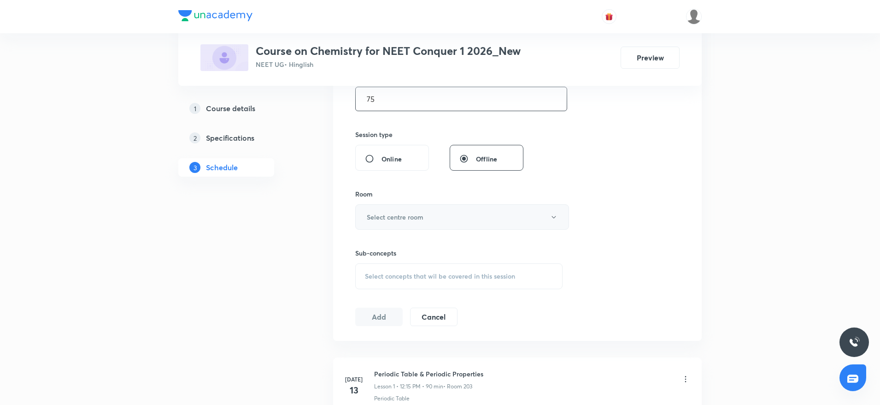
type input "75"
click at [491, 215] on button "Select centre room" at bounding box center [462, 216] width 214 height 25
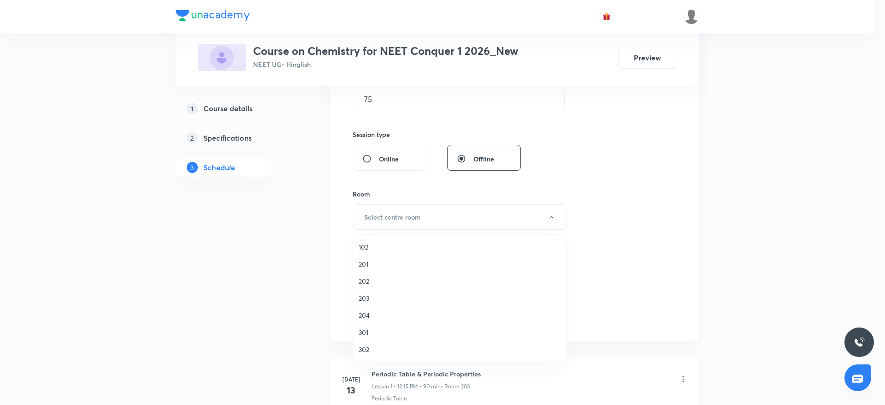
click at [361, 292] on li "203" at bounding box center [459, 297] width 213 height 17
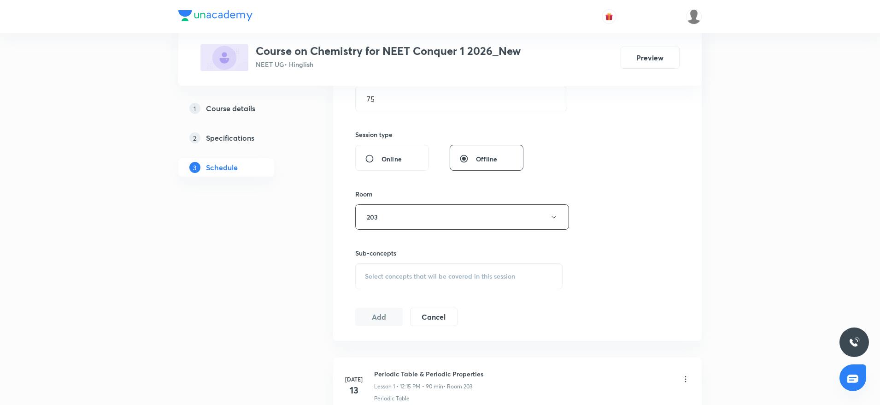
click at [404, 281] on div "Select concepts that wil be covered in this session" at bounding box center [458, 276] width 207 height 26
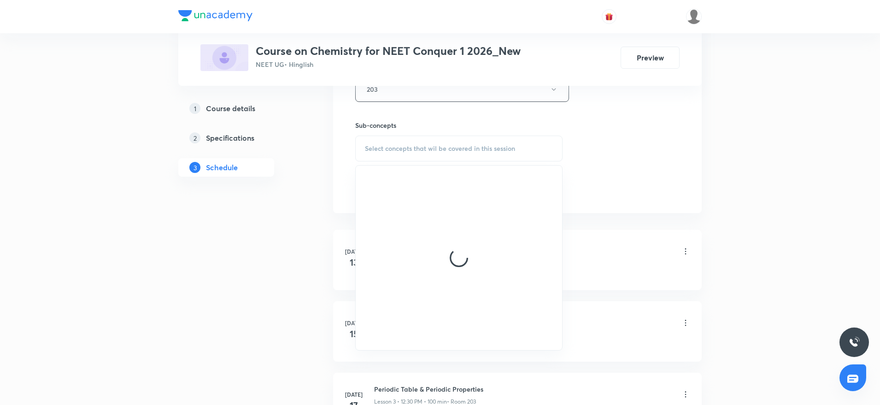
scroll to position [439, 0]
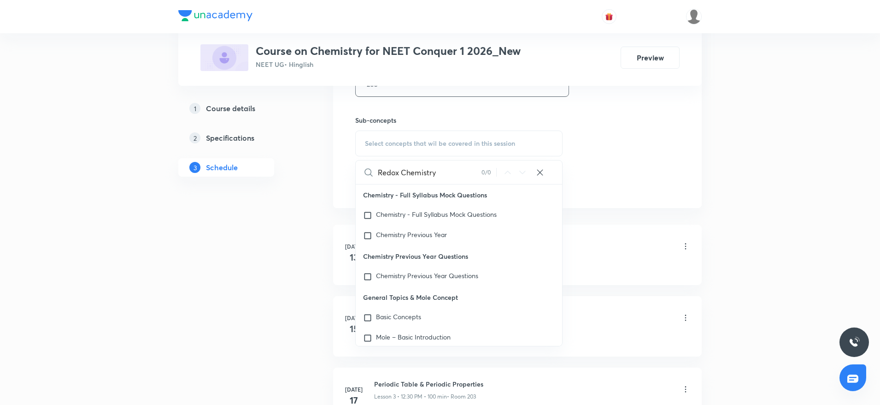
click at [421, 173] on input "Redox Chemistry" at bounding box center [430, 172] width 104 height 24
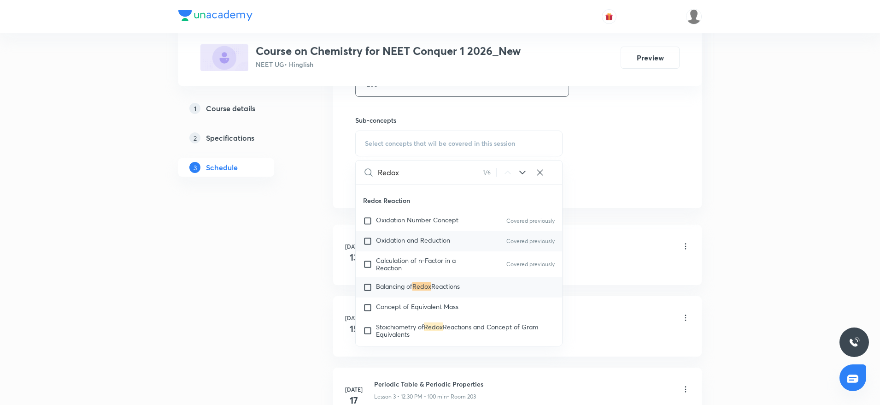
scroll to position [3372, 0]
type input "Redox"
click at [376, 289] on span "Balancing of" at bounding box center [394, 285] width 36 height 9
checkbox input "true"
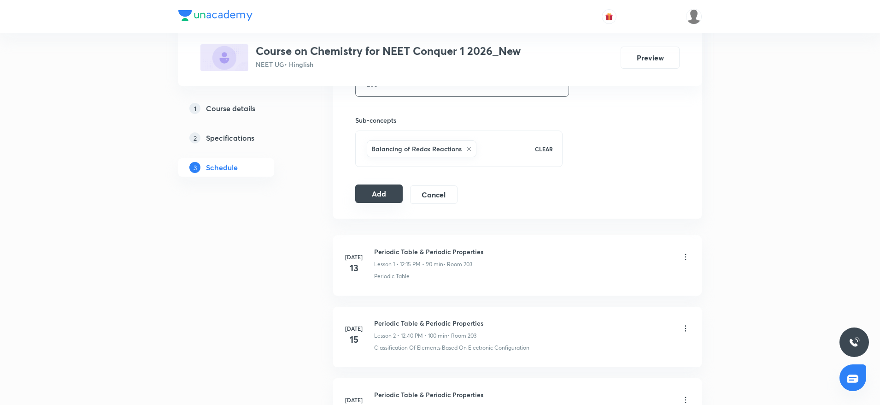
click at [397, 193] on button "Add" at bounding box center [378, 193] width 47 height 18
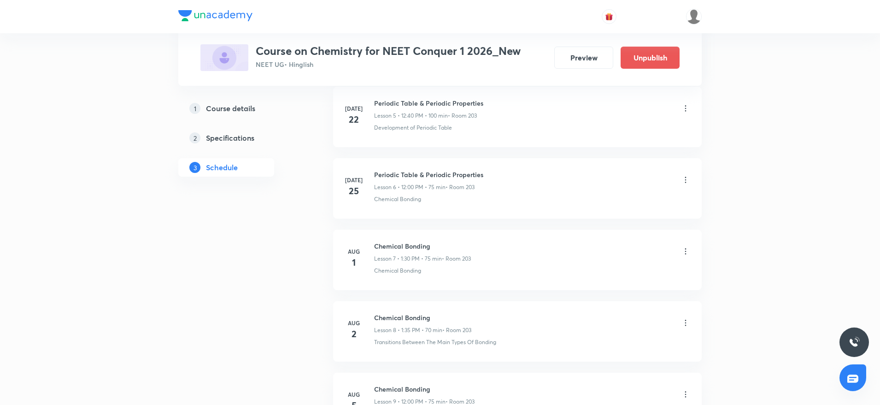
scroll to position [1483, 0]
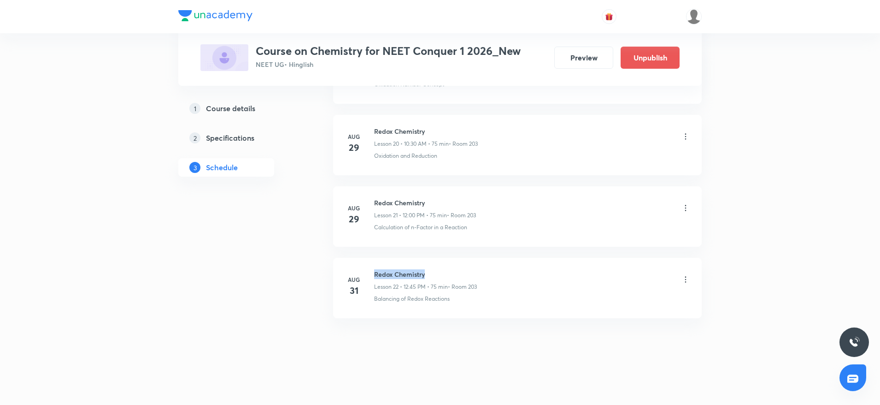
drag, startPoint x: 373, startPoint y: 268, endPoint x: 503, endPoint y: 268, distance: 130.0
click at [503, 268] on li "[DATE] Redox Chemistry Lesson 22 • 12:45 PM • 75 min • Room 203 Balancing of Re…" at bounding box center [517, 288] width 369 height 60
copy h6 "Redox Chemistry"
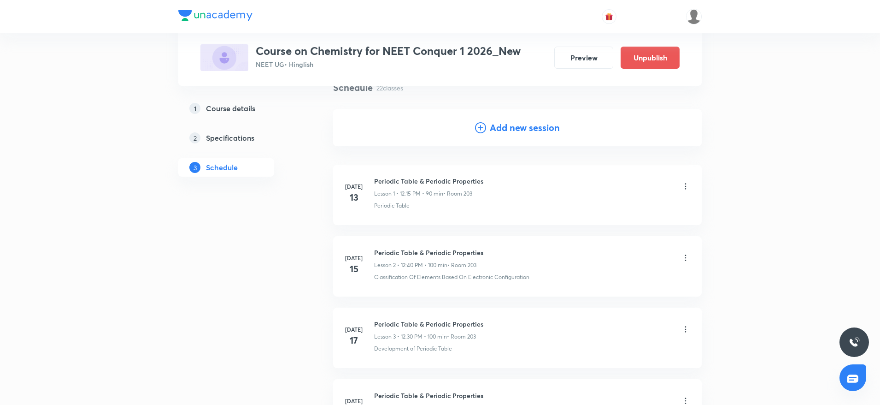
scroll to position [0, 0]
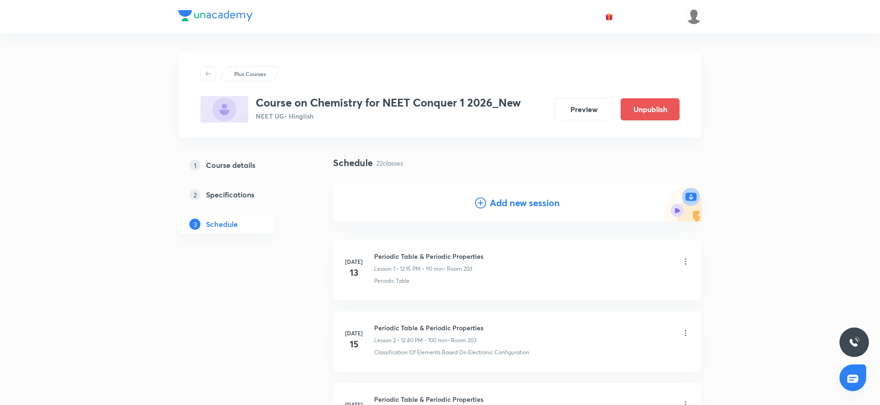
click at [520, 199] on h4 "Add new session" at bounding box center [525, 203] width 70 height 14
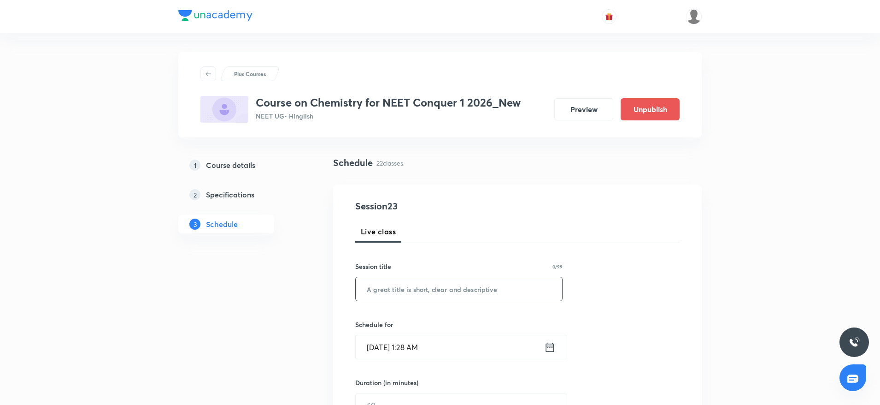
click at [442, 287] on input "text" at bounding box center [459, 289] width 207 height 24
paste input "Redox Chemistry"
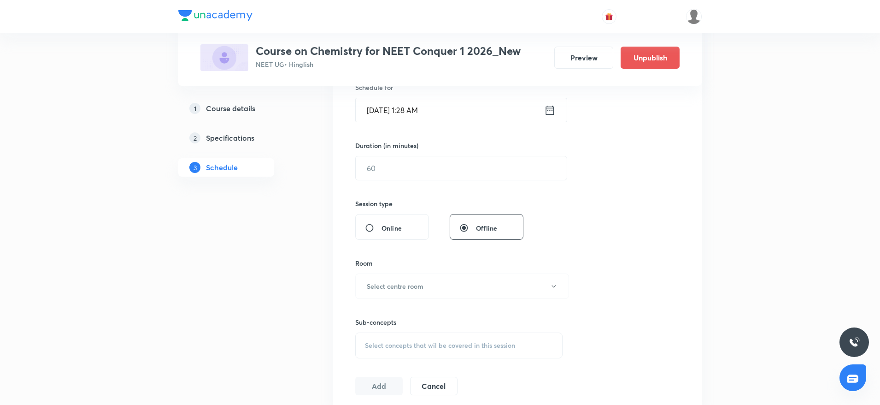
type input "Redox Chemistry"
click at [411, 107] on input "[DATE] 1:28 AM" at bounding box center [450, 110] width 189 height 24
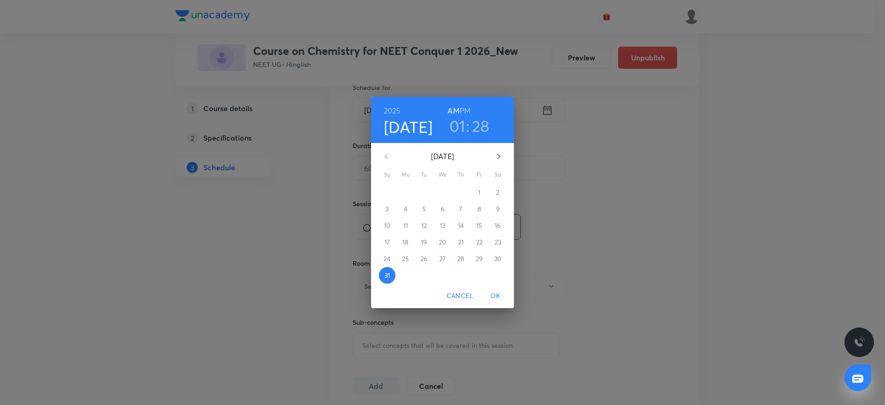
click at [467, 108] on h6 "PM" at bounding box center [465, 110] width 11 height 13
click at [452, 131] on h3 "01" at bounding box center [457, 125] width 16 height 19
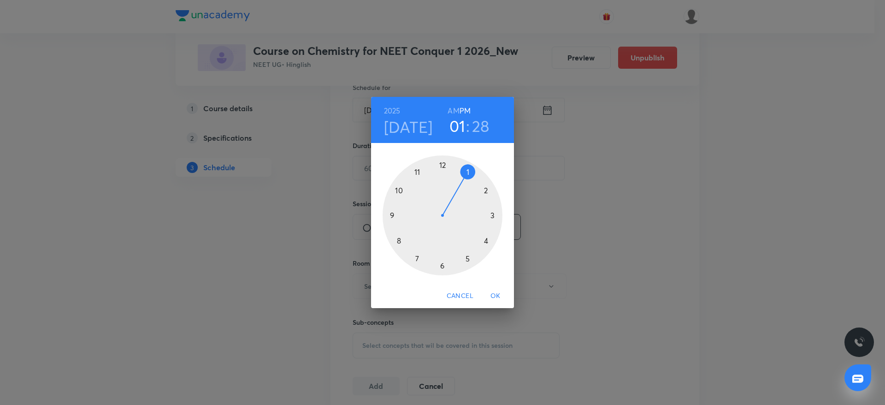
click at [491, 187] on div at bounding box center [443, 215] width 120 height 120
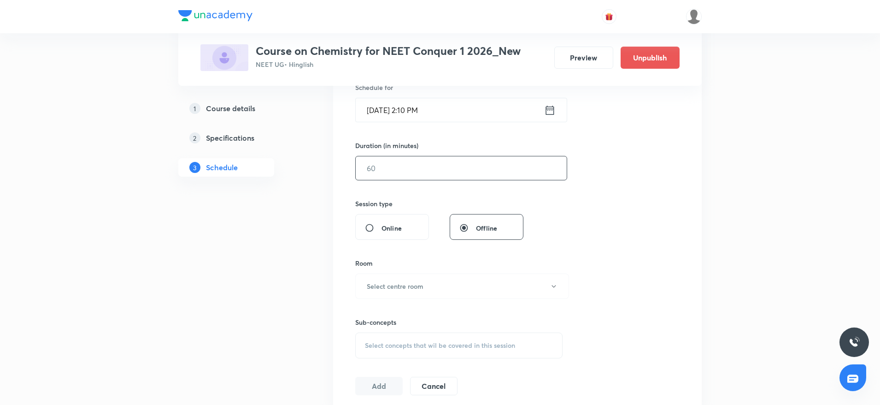
click at [395, 170] on input "text" at bounding box center [461, 168] width 211 height 24
type input "75"
click at [474, 296] on button "Select centre room" at bounding box center [462, 285] width 214 height 25
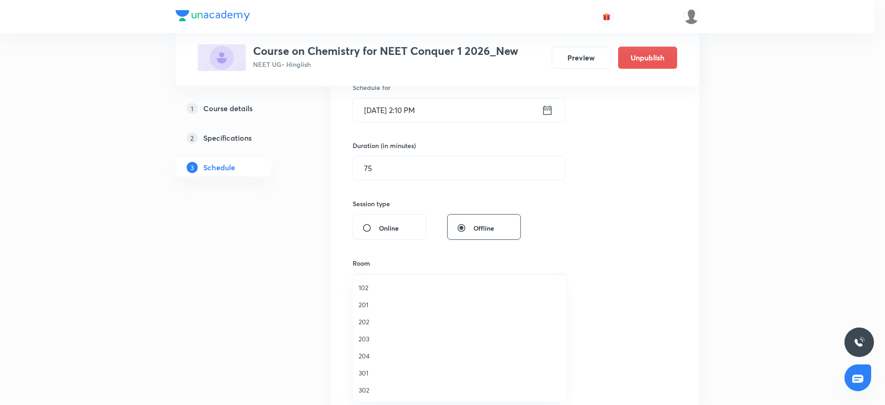
click at [364, 337] on span "203" at bounding box center [460, 339] width 202 height 10
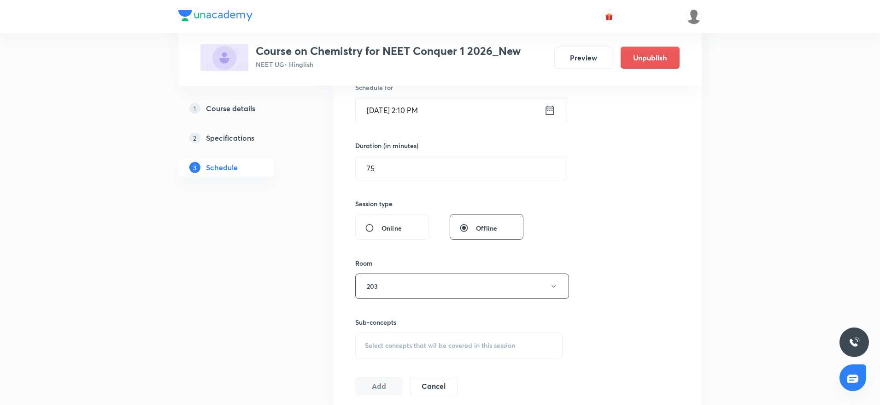
click at [425, 343] on span "Select concepts that wil be covered in this session" at bounding box center [440, 345] width 150 height 7
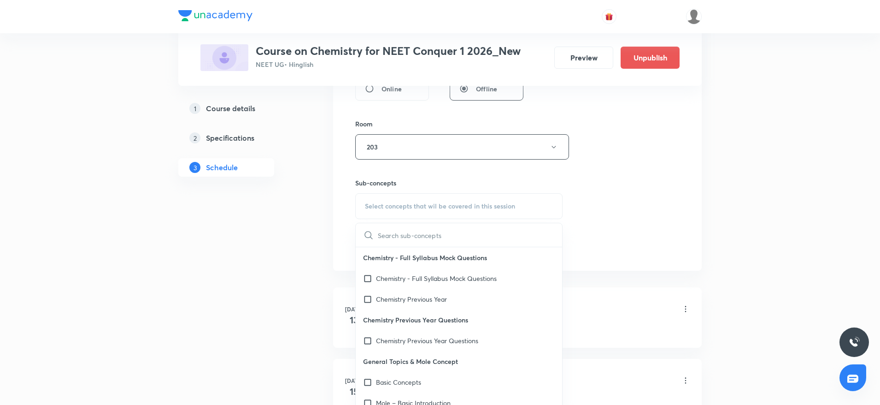
scroll to position [387, 0]
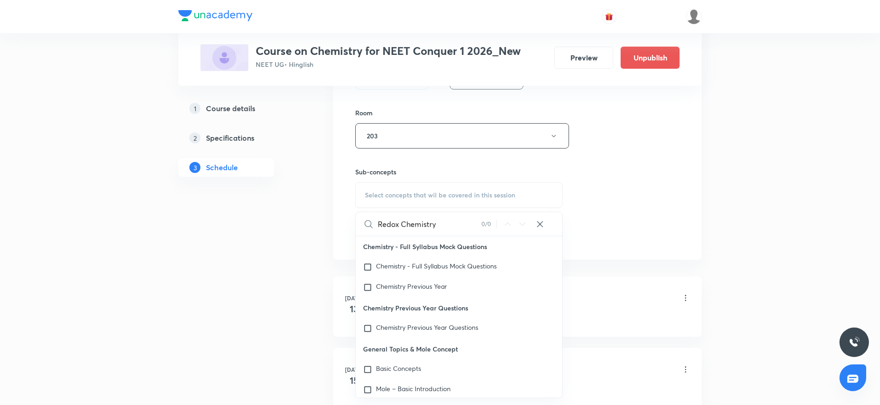
click at [417, 224] on input "Redox Chemistry" at bounding box center [430, 224] width 104 height 24
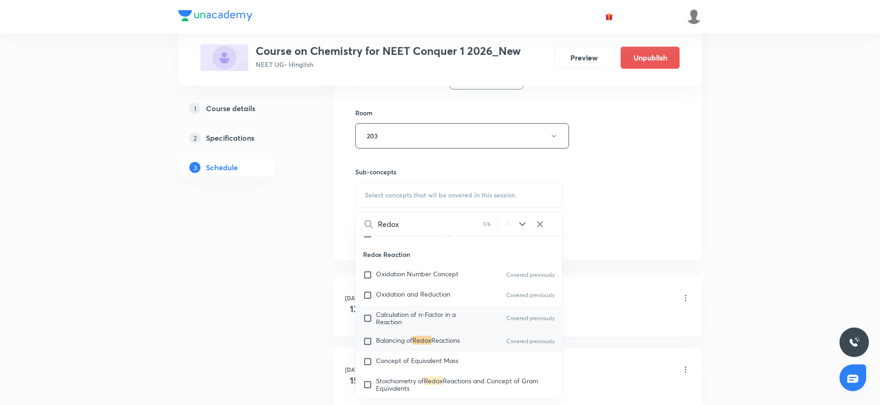
scroll to position [3372, 0]
type input "Redox"
click at [410, 341] on span "Balancing of" at bounding box center [394, 336] width 36 height 9
checkbox input "true"
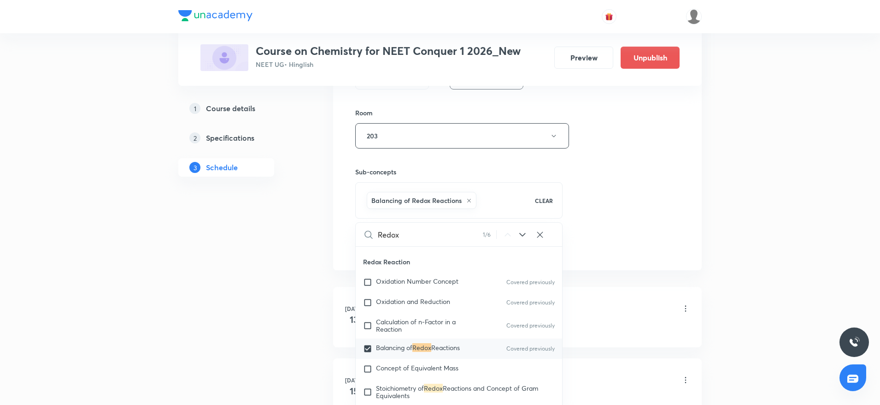
click at [629, 168] on div "Session 23 Live class Session title 15/99 Redox Chemistry ​ Schedule for [DATE]…" at bounding box center [517, 33] width 325 height 443
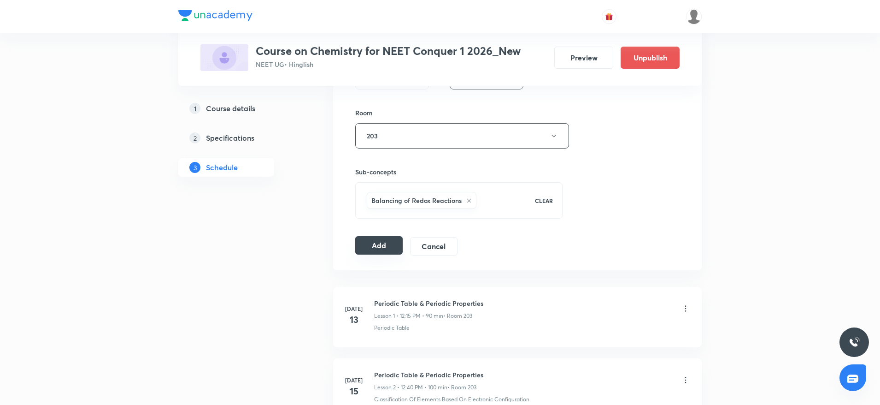
click at [385, 246] on button "Add" at bounding box center [378, 245] width 47 height 18
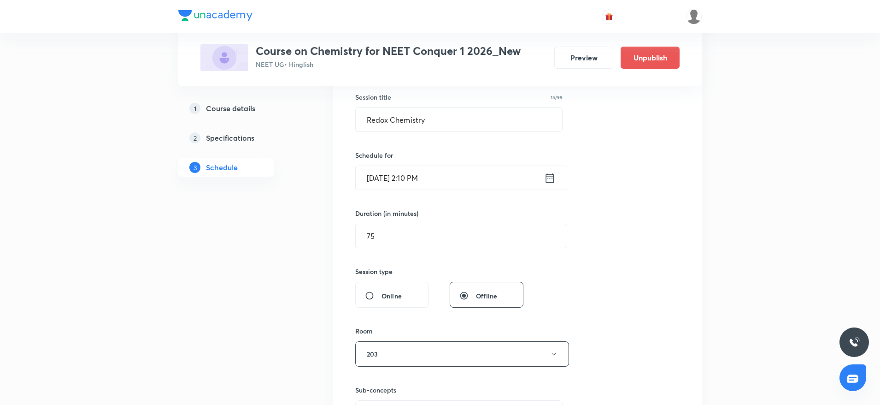
scroll to position [0, 0]
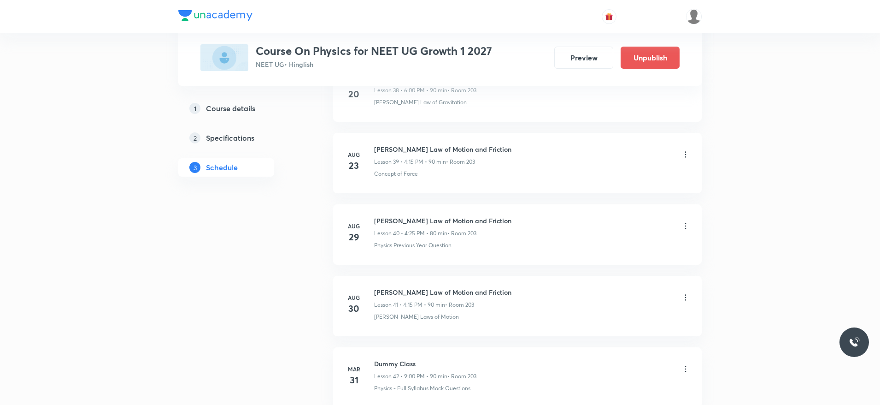
scroll to position [3335, 0]
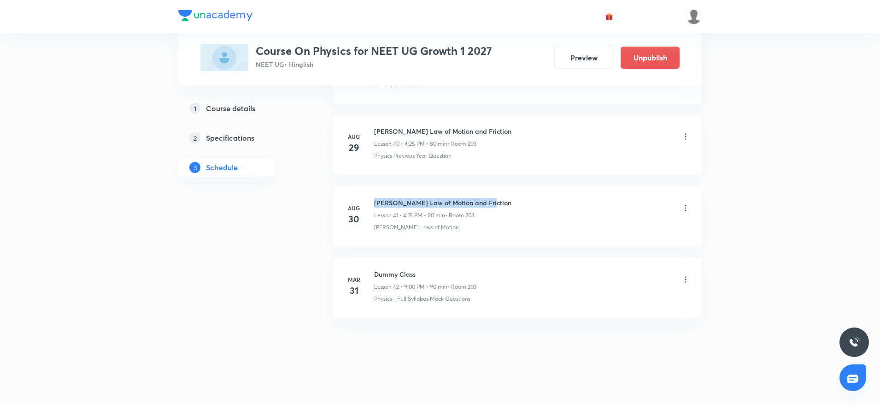
drag, startPoint x: 376, startPoint y: 197, endPoint x: 543, endPoint y: 200, distance: 166.9
click at [543, 200] on div "Newton's Law of Motion and Friction Lesson 41 • 4:15 PM • 90 min • Room 203" at bounding box center [532, 209] width 316 height 22
copy h6 "Newton's Law of Motion and Friction"
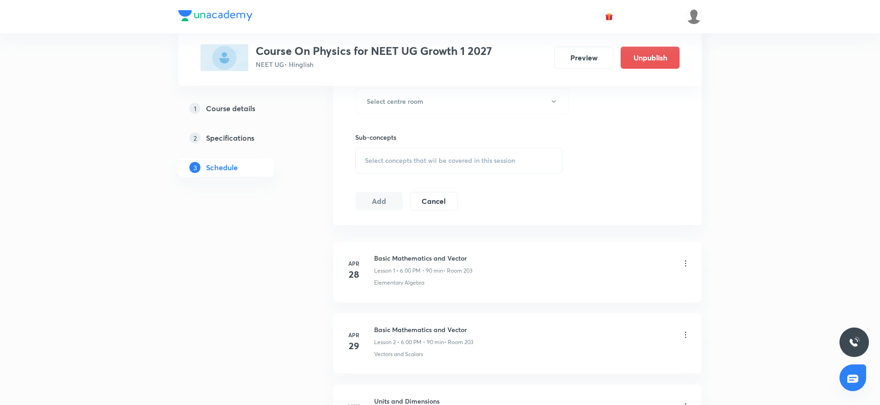
scroll to position [0, 0]
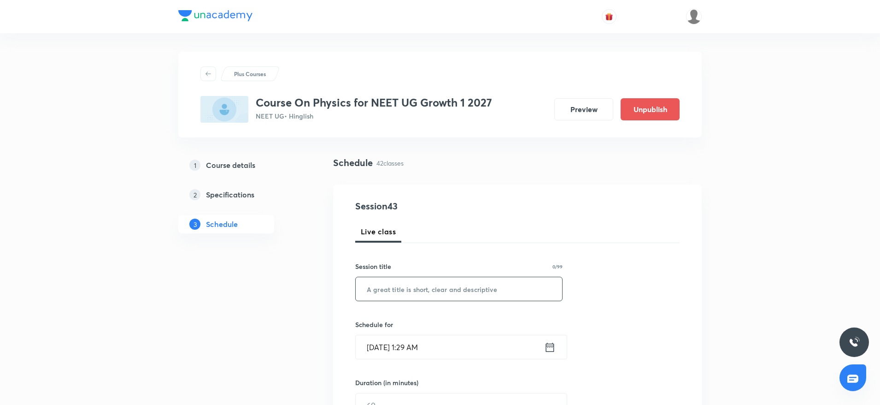
click at [447, 287] on input "text" at bounding box center [459, 289] width 207 height 24
paste input "Newton's Law of Motion and Friction"
type input "Newton's Law of Motion and Friction"
click at [430, 344] on input "Aug 31, 2025, 1:29 AM" at bounding box center [450, 347] width 189 height 24
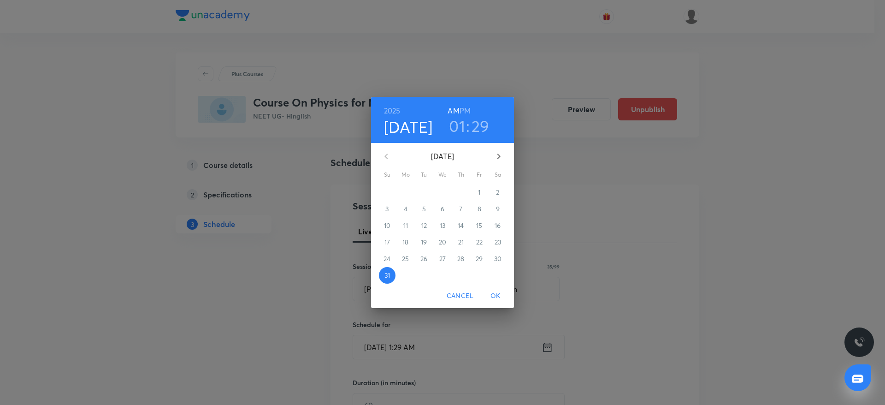
click at [469, 108] on h6 "PM" at bounding box center [465, 110] width 11 height 13
click at [458, 123] on h3 "01" at bounding box center [457, 125] width 16 height 19
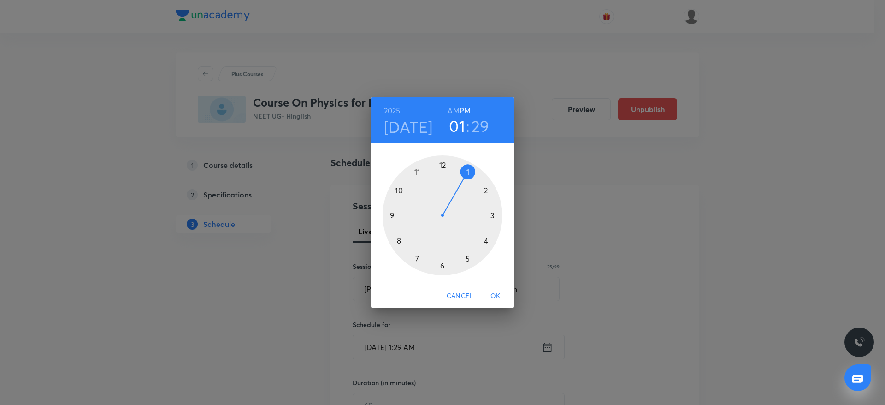
click at [442, 160] on div at bounding box center [443, 215] width 120 height 120
click at [444, 265] on div at bounding box center [443, 215] width 120 height 120
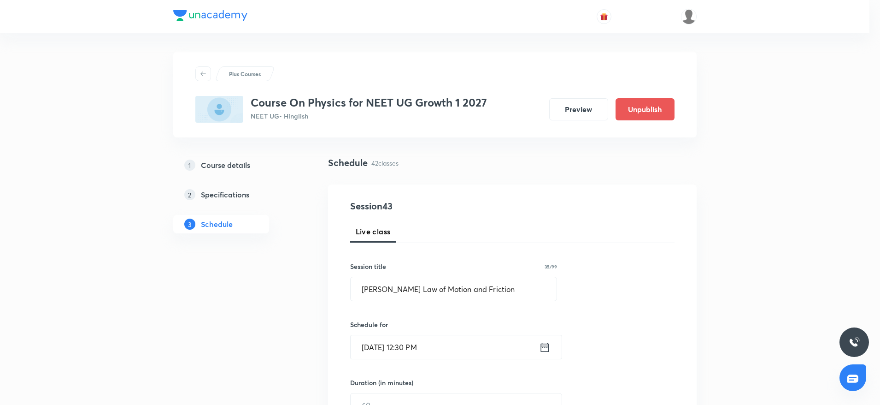
click at [444, 265] on div "Session title 35/99" at bounding box center [453, 266] width 207 height 10
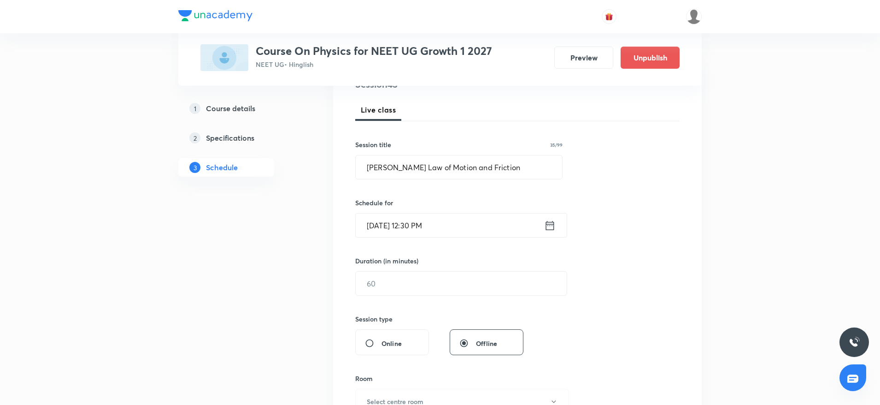
scroll to position [138, 0]
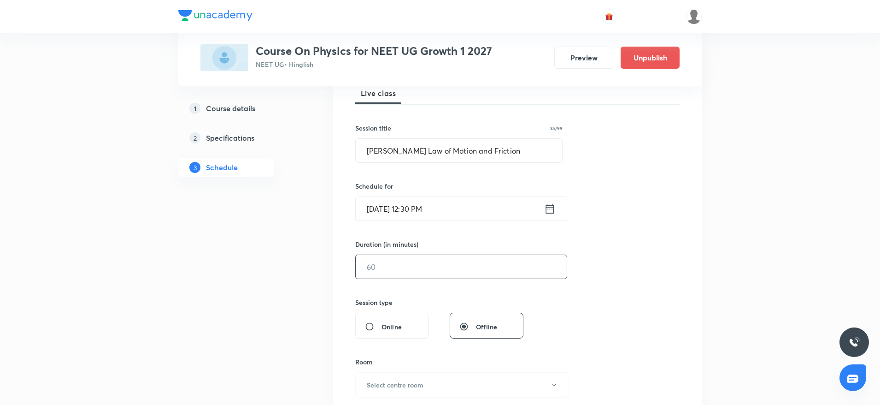
click at [413, 274] on input "text" at bounding box center [461, 267] width 211 height 24
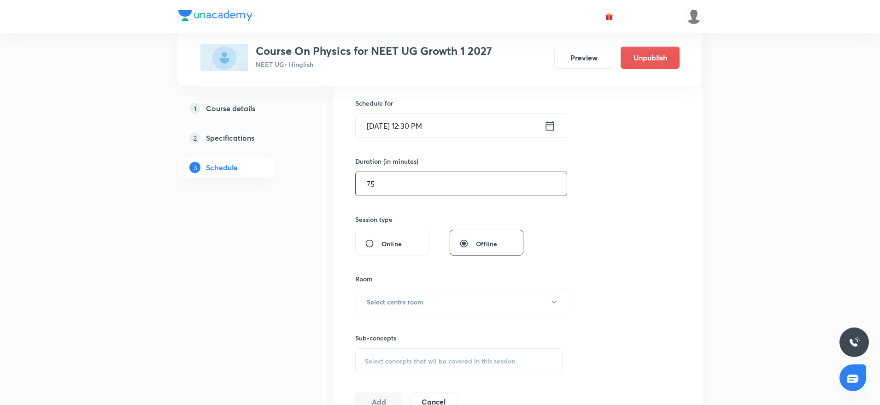
scroll to position [247, 0]
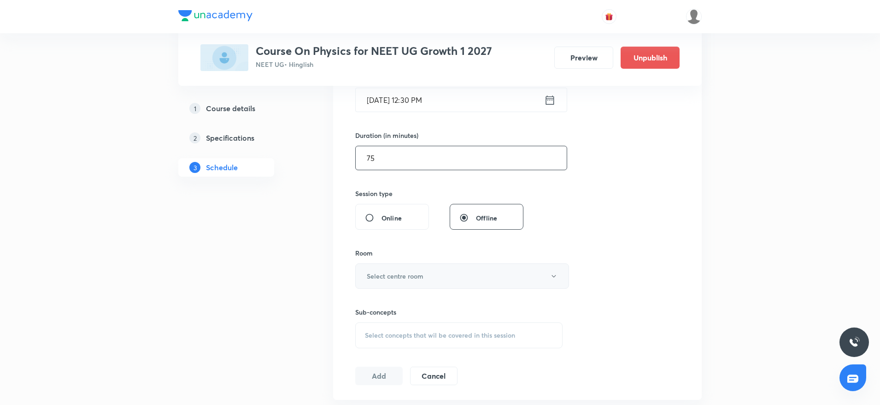
type input "75"
click at [407, 278] on h6 "Select centre room" at bounding box center [395, 276] width 57 height 10
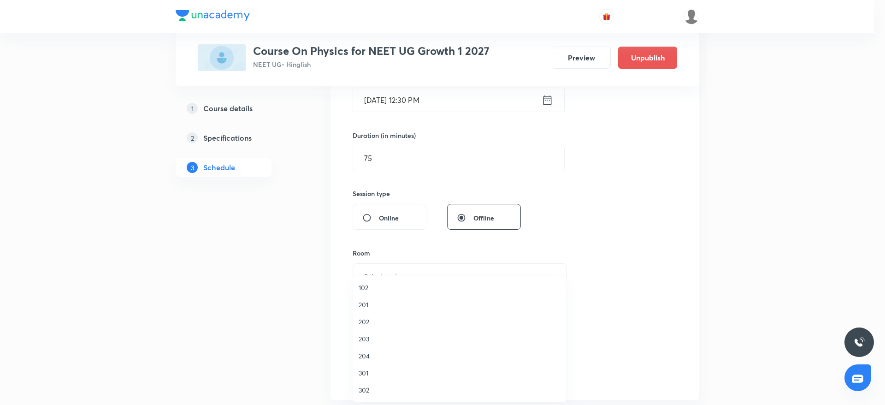
click at [365, 324] on span "202" at bounding box center [460, 322] width 202 height 10
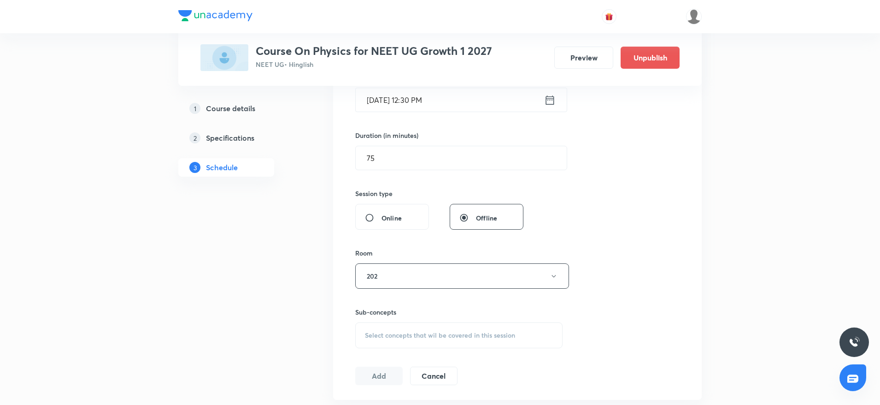
click at [406, 333] on span "Select concepts that wil be covered in this session" at bounding box center [440, 334] width 150 height 7
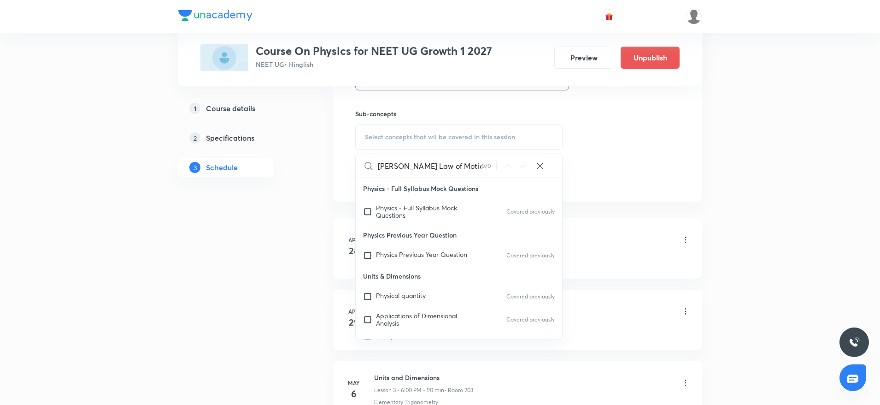
scroll to position [0, 23]
click at [410, 171] on input "Newton's Law of Motion and Friction" at bounding box center [430, 166] width 104 height 24
drag, startPoint x: 407, startPoint y: 173, endPoint x: 504, endPoint y: 159, distance: 98.7
click at [504, 159] on div "Newton's Law of Motion and Friction 0 / 0 ​" at bounding box center [459, 166] width 207 height 24
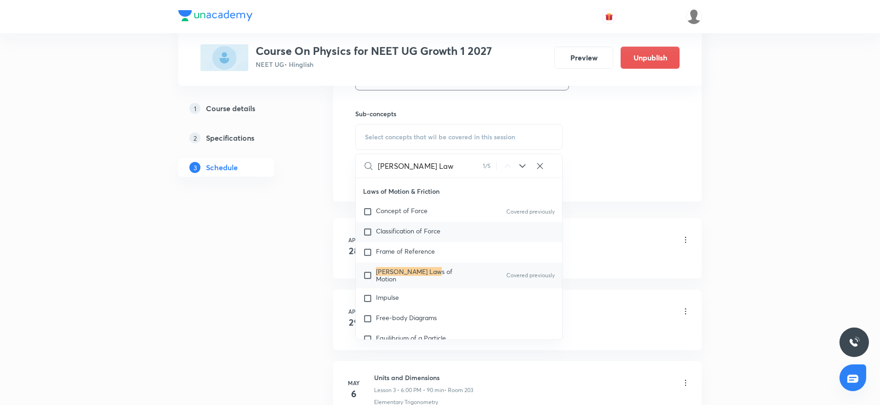
scroll to position [1893, 0]
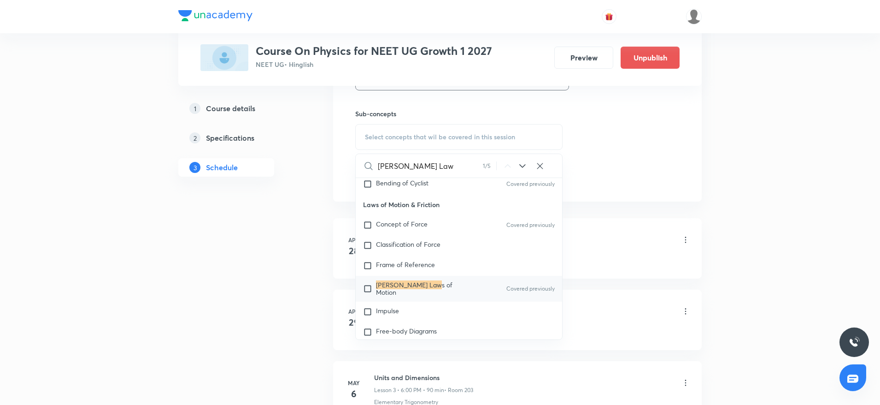
type input "Newton's Law"
click at [428, 296] on span "s of Motion" at bounding box center [414, 288] width 77 height 16
checkbox input "true"
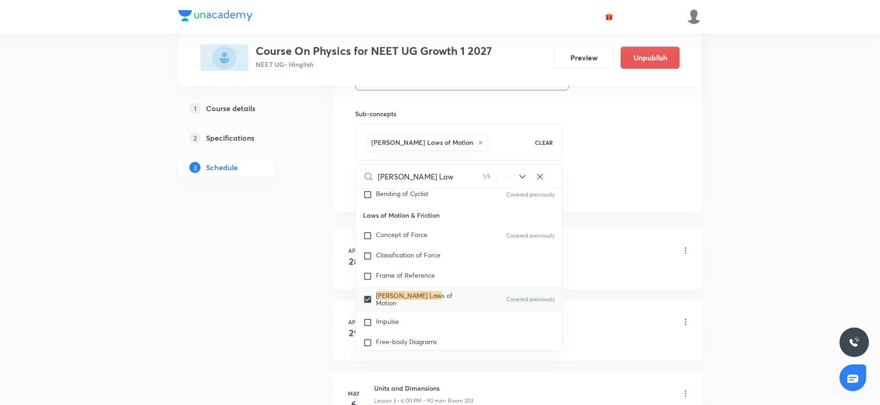
click at [512, 143] on div "Newton's Laws of Motion" at bounding box center [445, 142] width 160 height 21
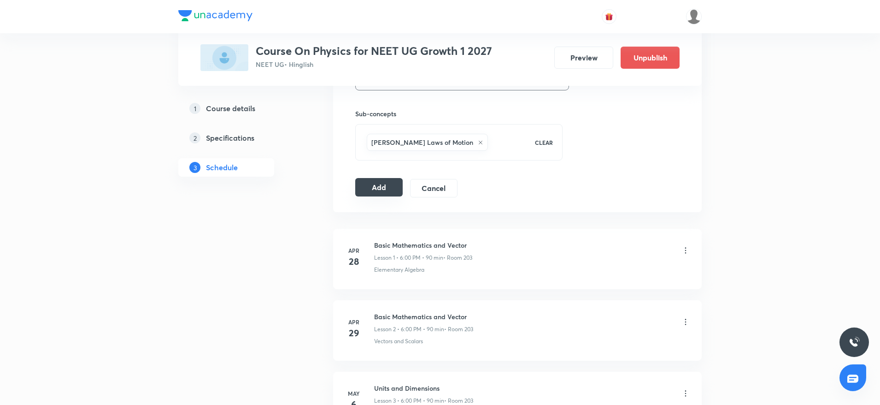
click at [365, 180] on button "Add" at bounding box center [378, 187] width 47 height 18
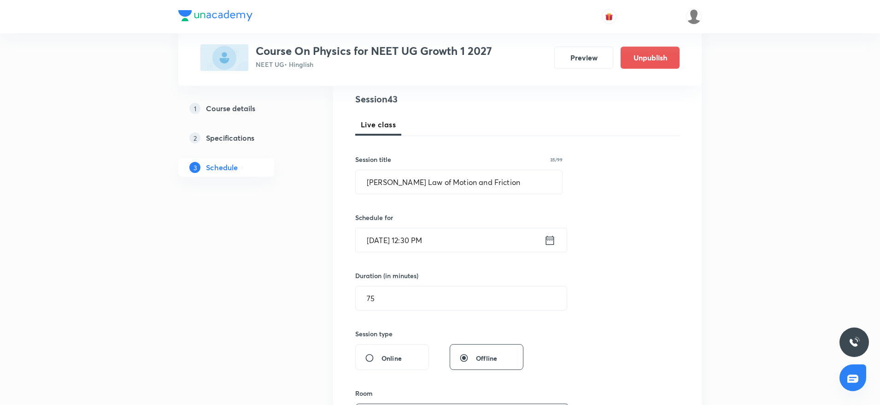
scroll to position [0, 0]
